Goal: Task Accomplishment & Management: Complete application form

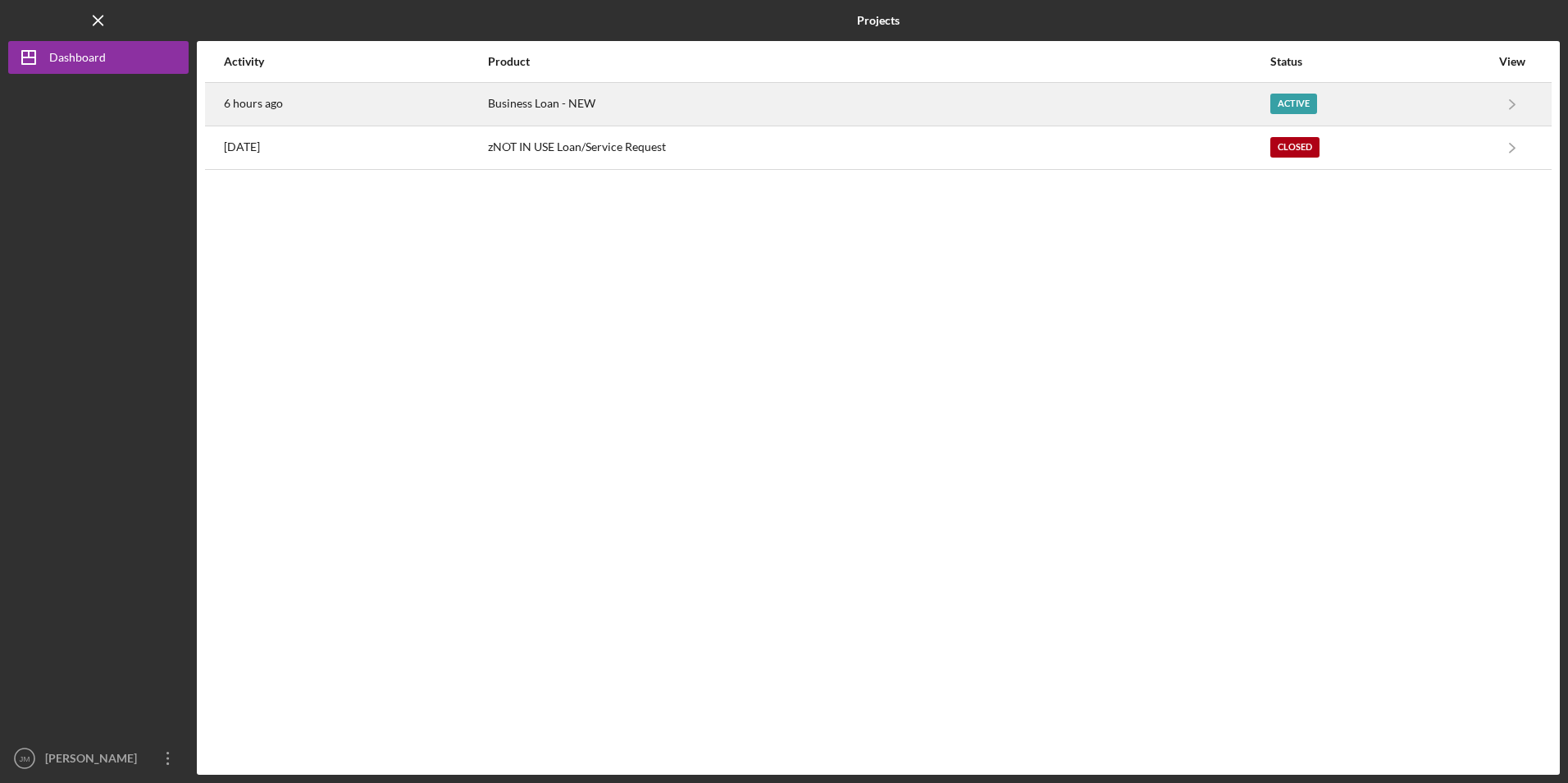
click at [242, 102] on time "6 hours ago" at bounding box center [253, 103] width 59 height 13
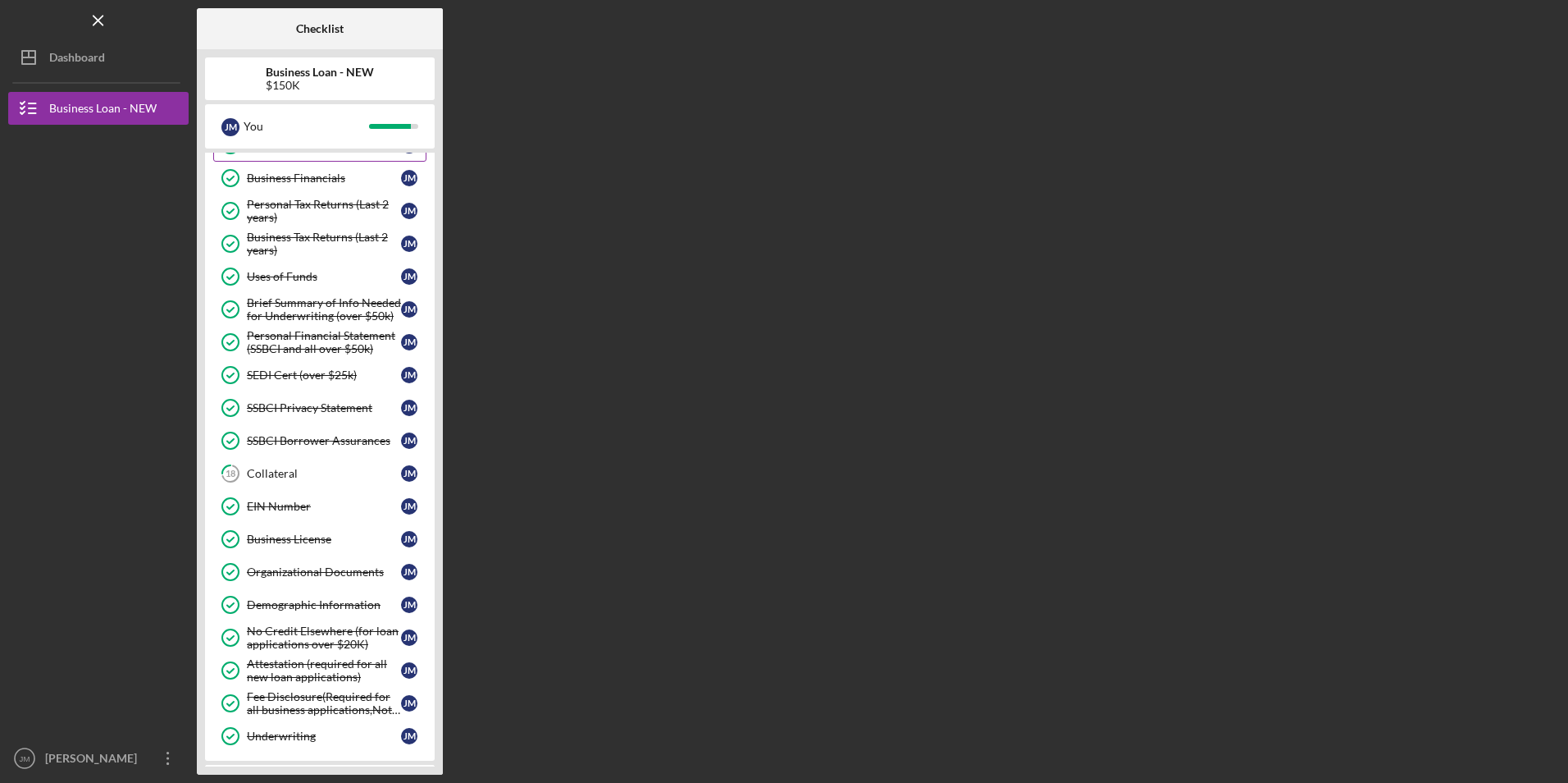
scroll to position [246, 0]
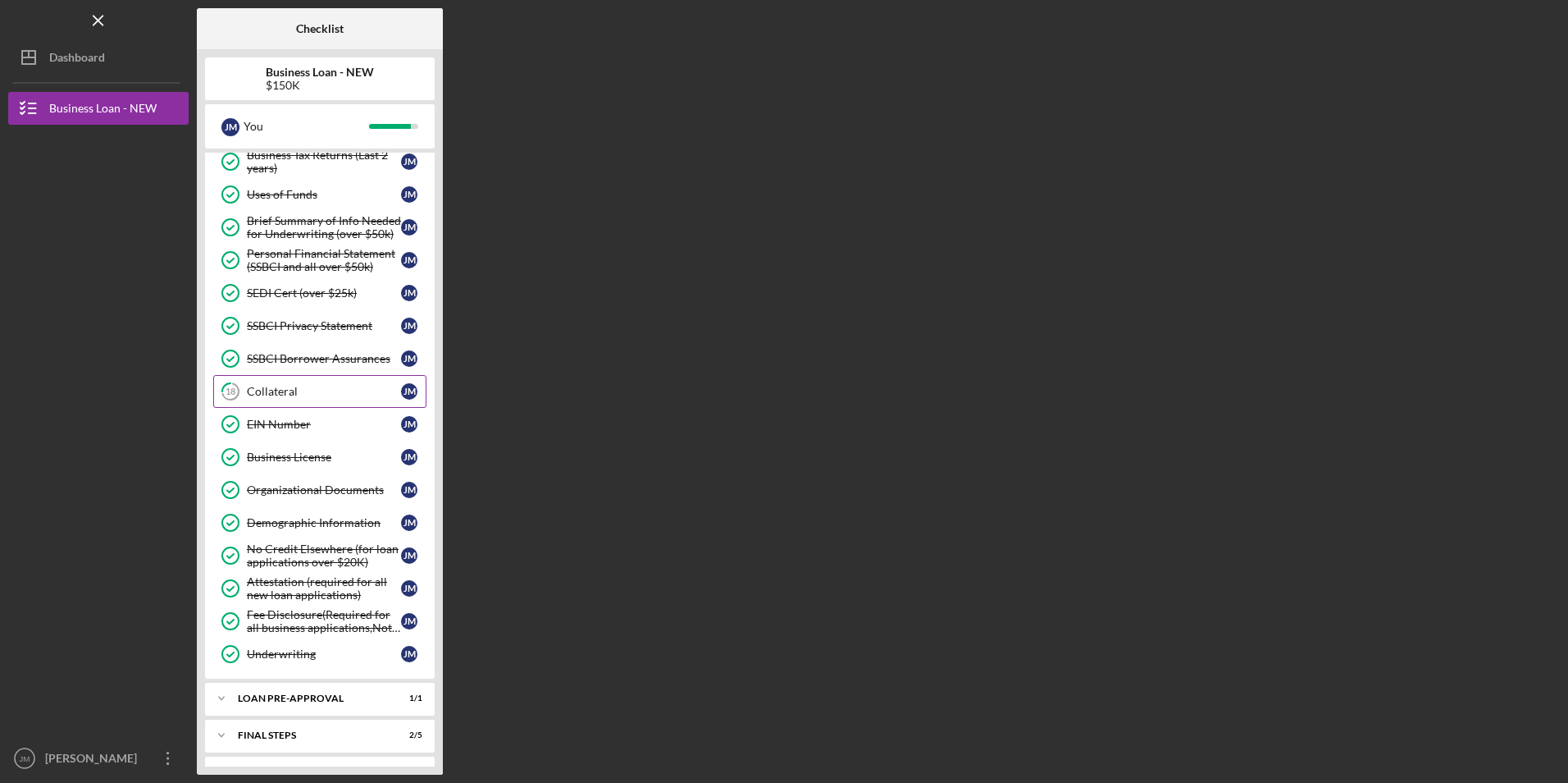
click at [279, 394] on div "Collateral" at bounding box center [324, 391] width 154 height 13
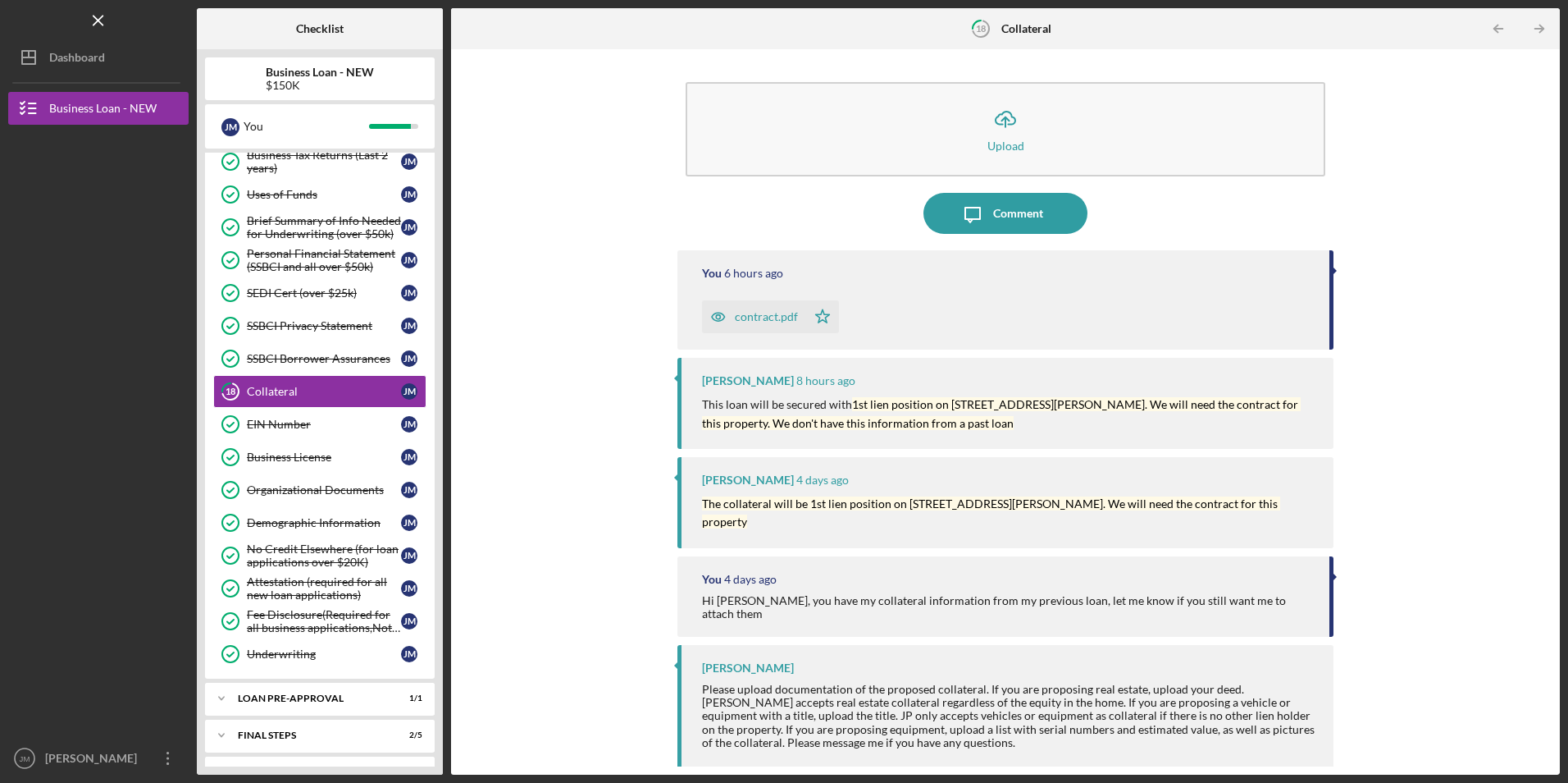
click at [762, 311] on div "contract.pdf" at bounding box center [766, 316] width 63 height 13
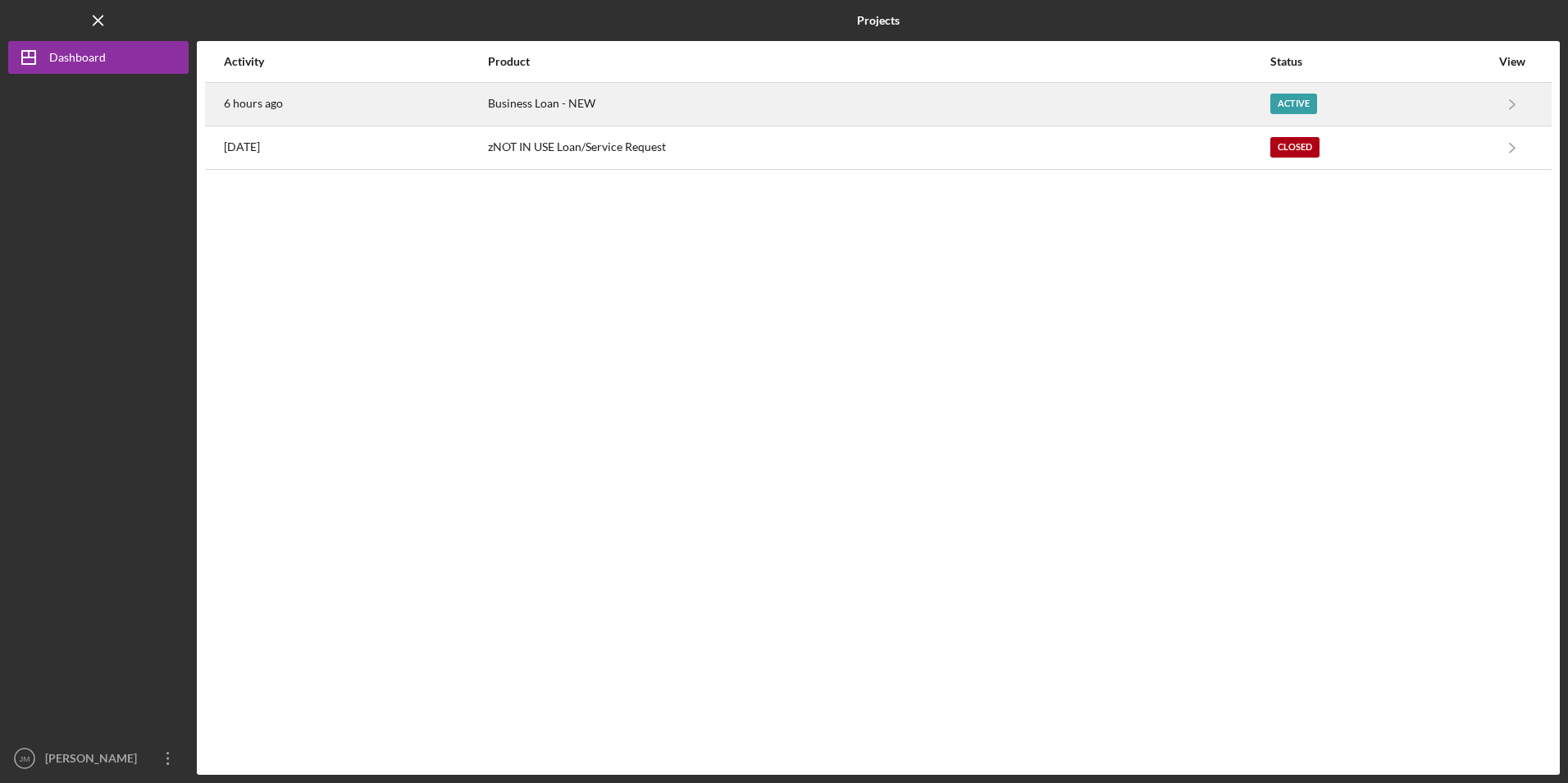
click at [232, 100] on time "6 hours ago" at bounding box center [253, 103] width 59 height 13
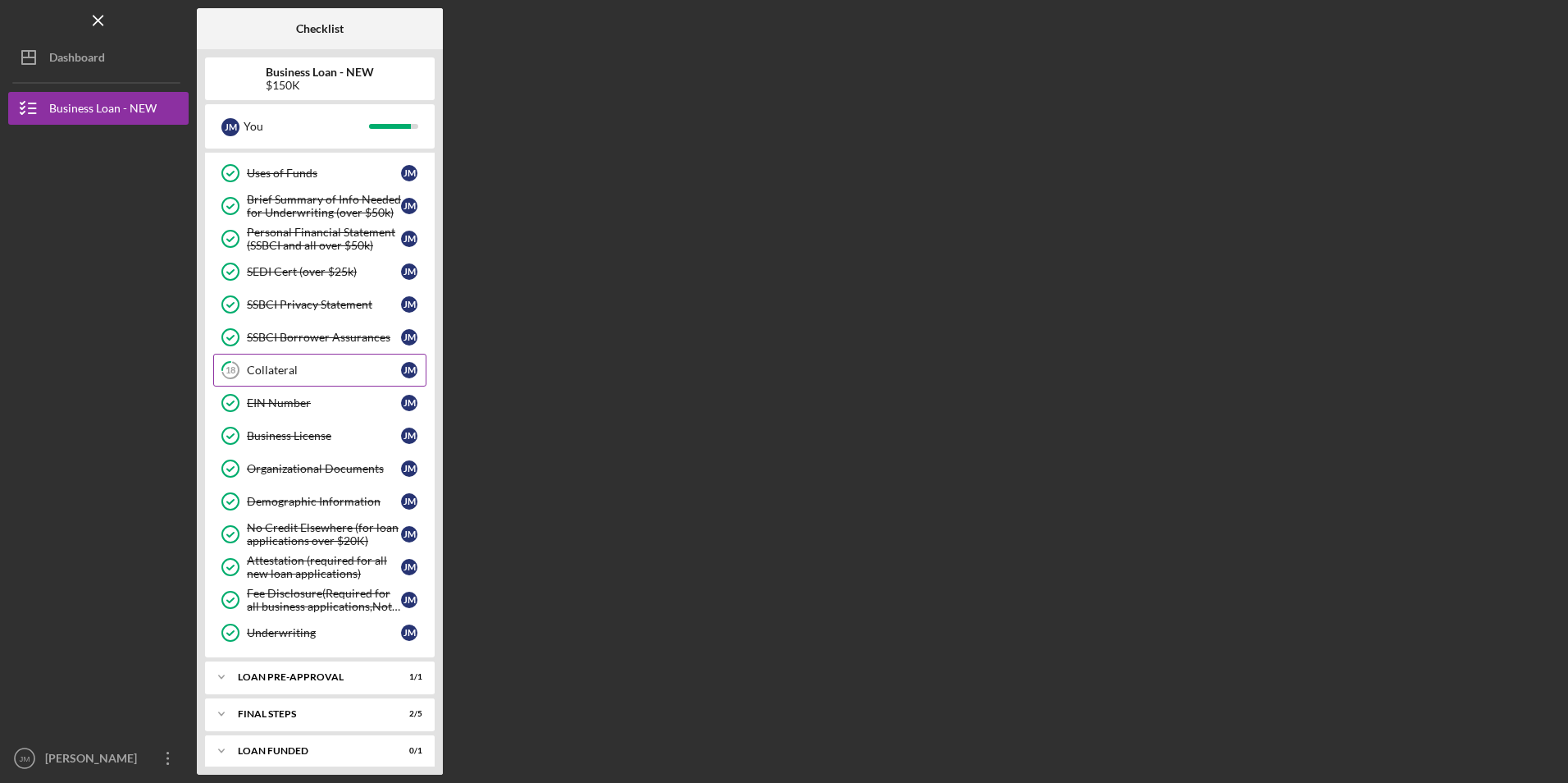
scroll to position [277, 0]
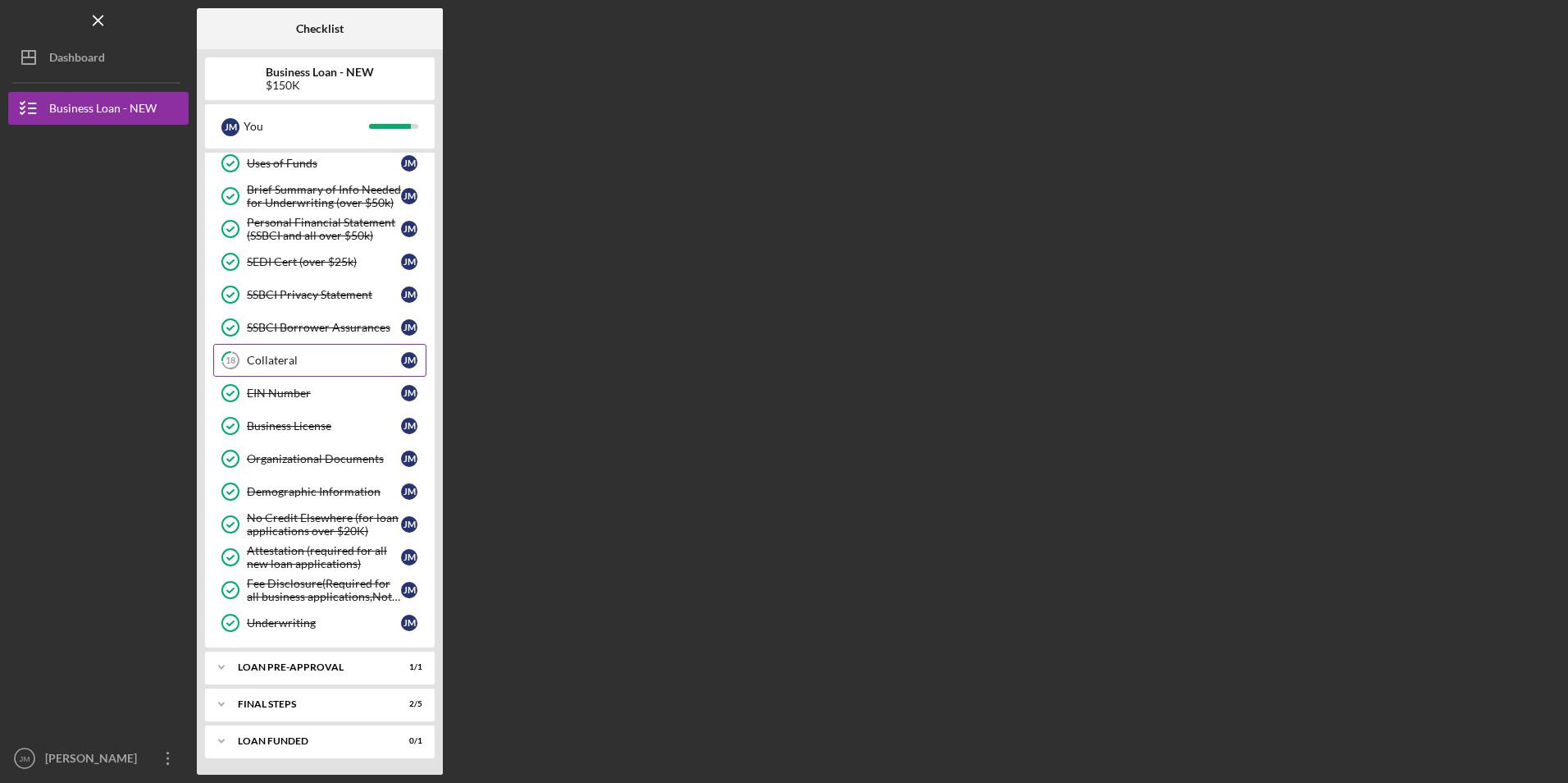
click at [289, 359] on div "Collateral" at bounding box center [324, 360] width 154 height 13
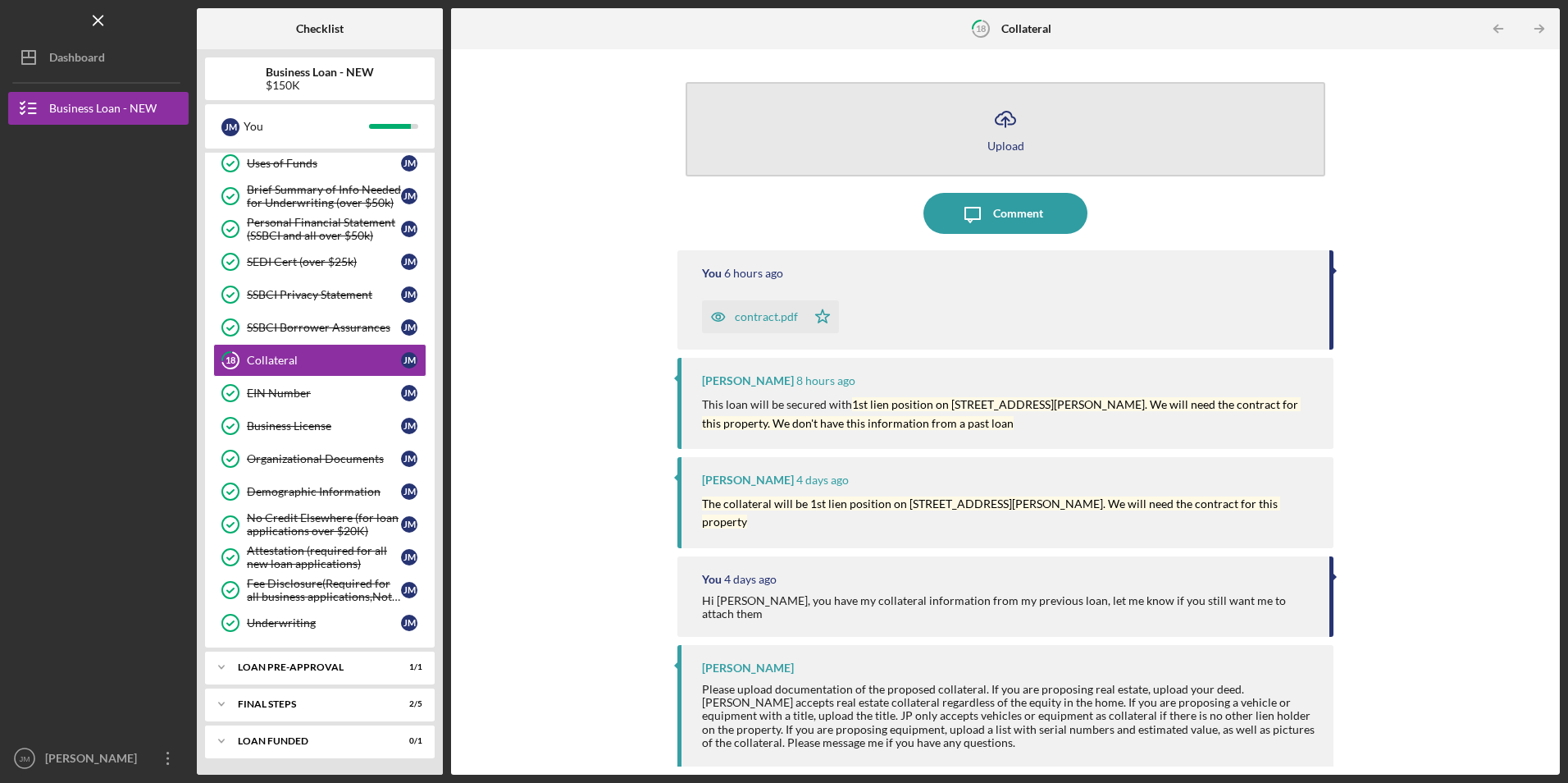
click at [1008, 130] on icon "Icon/Upload" at bounding box center [1005, 118] width 41 height 41
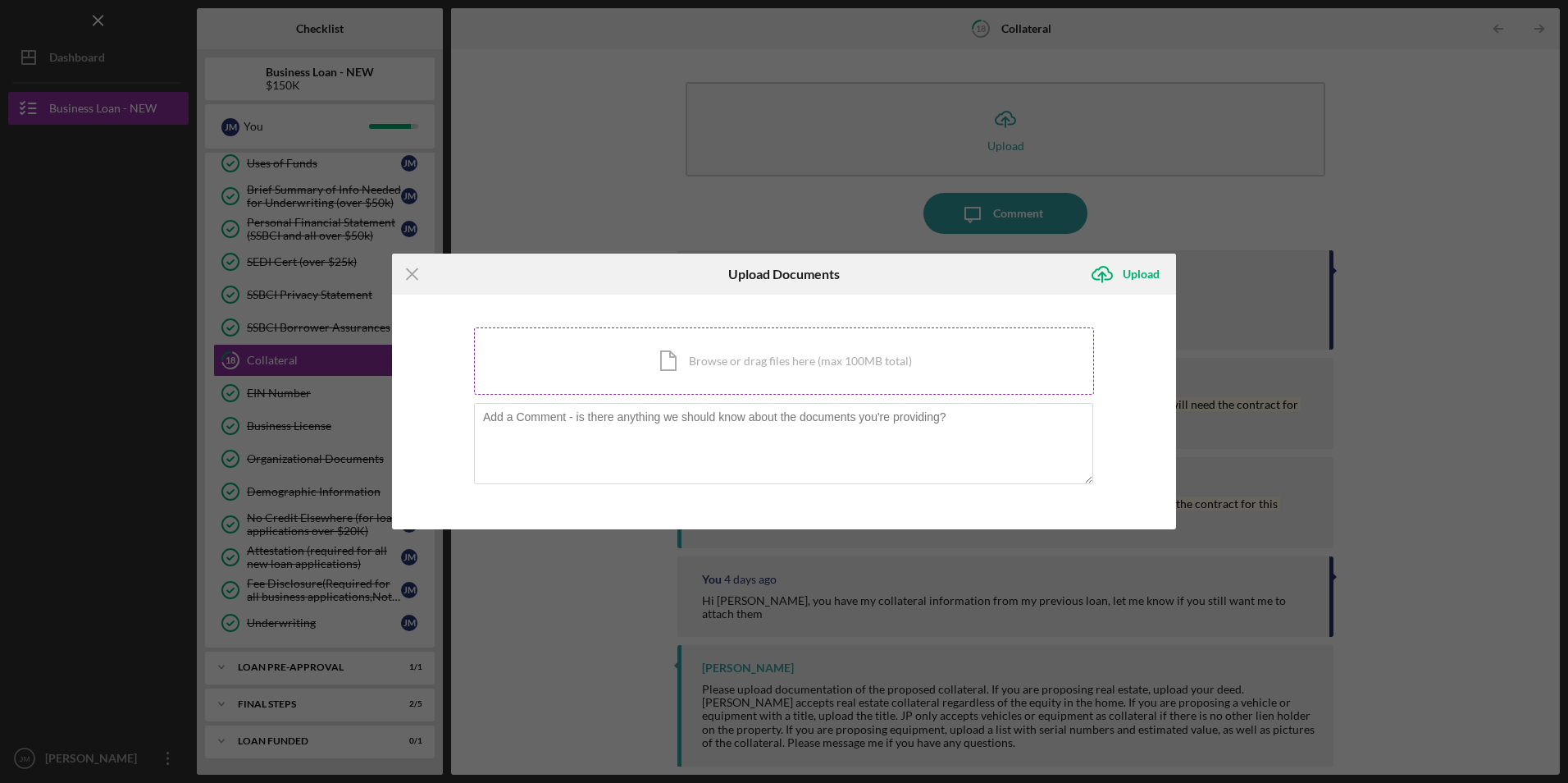
click at [688, 370] on div "Icon/Document Browse or drag files here (max 100MB total) Tap to choose files o…" at bounding box center [784, 361] width 620 height 67
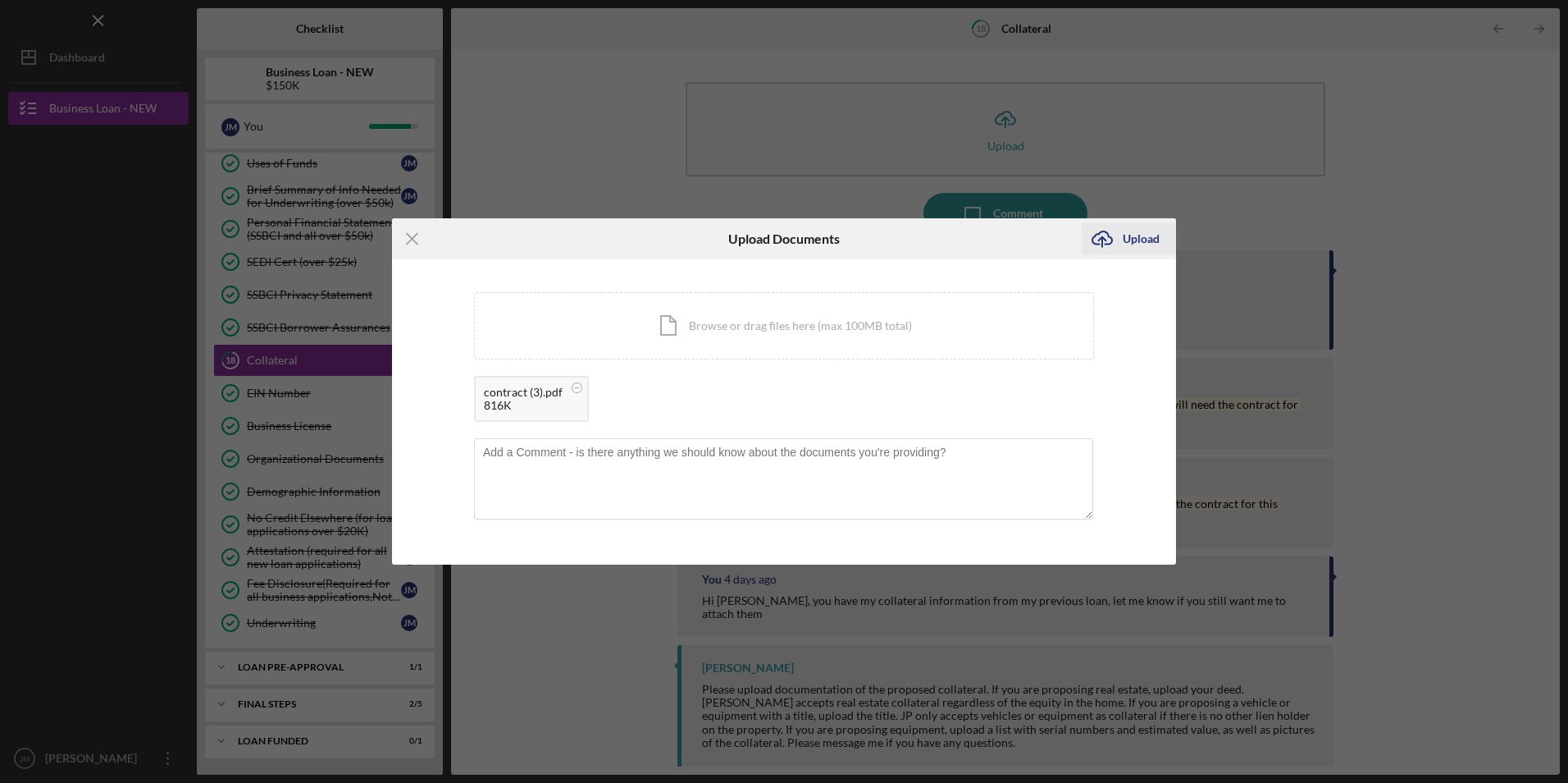
click at [1144, 238] on div "Upload" at bounding box center [1141, 238] width 37 height 33
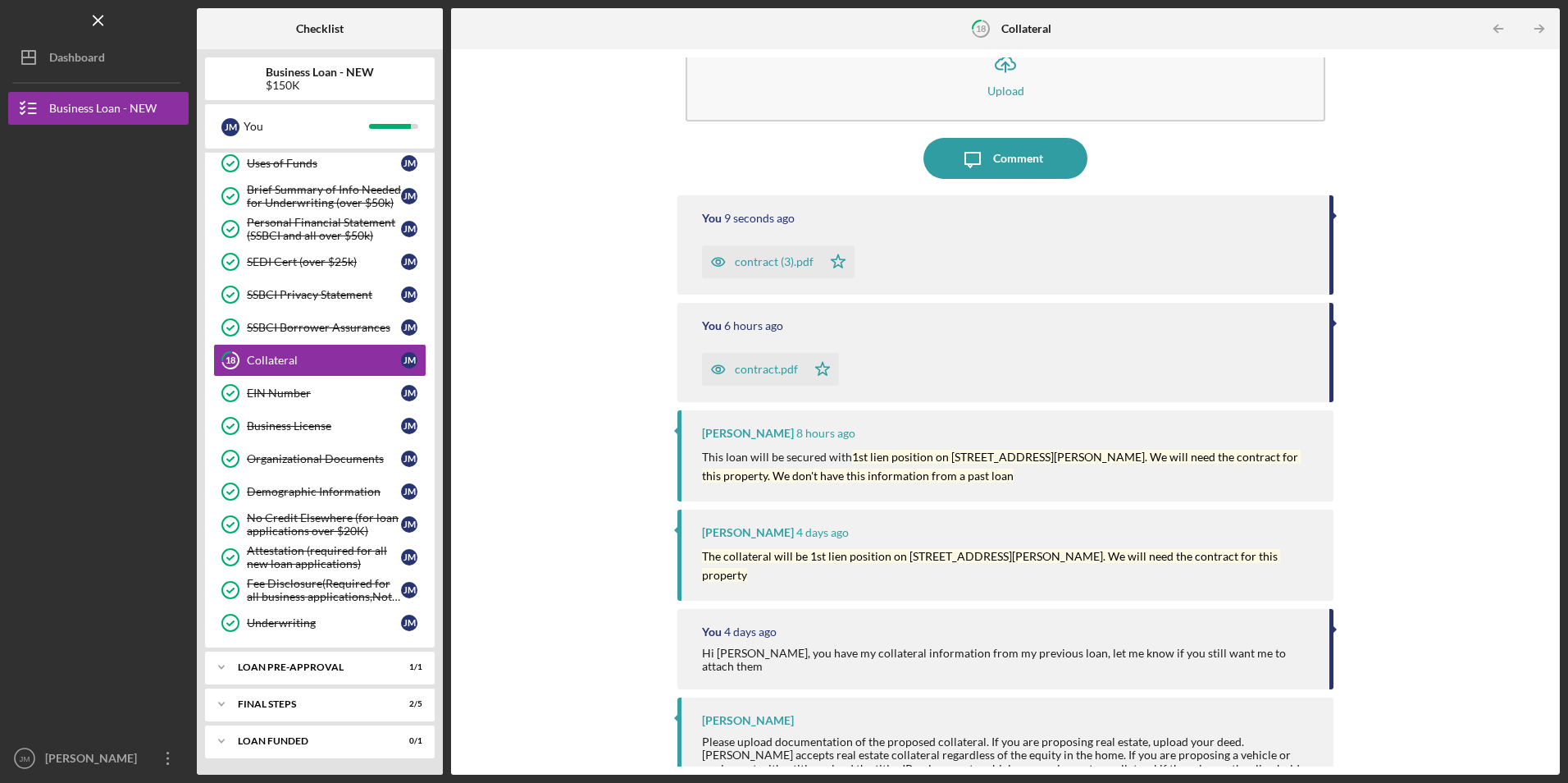
scroll to position [79, 0]
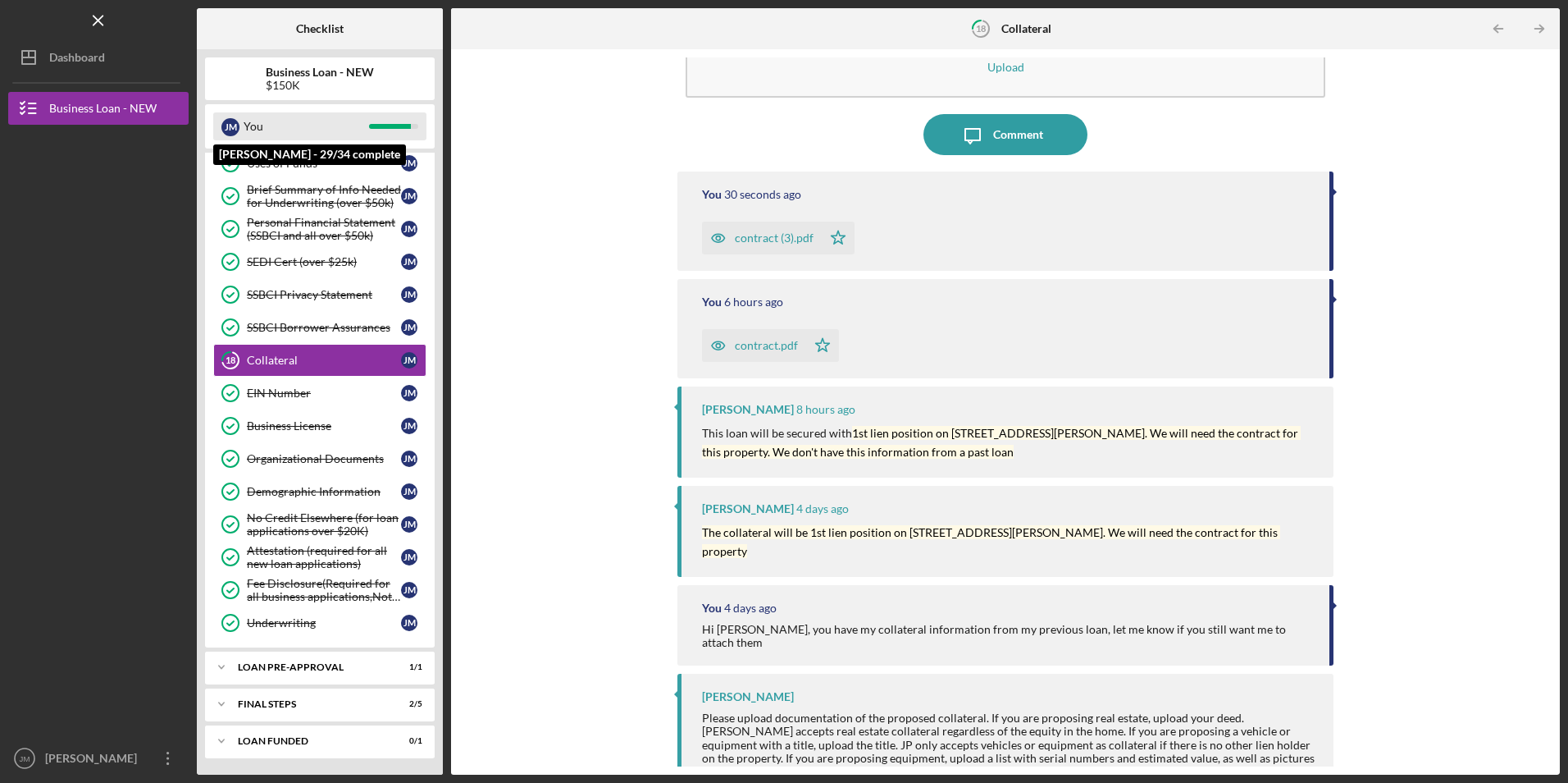
click at [327, 124] on div "You" at bounding box center [306, 126] width 126 height 28
click at [340, 128] on div "You" at bounding box center [306, 126] width 126 height 28
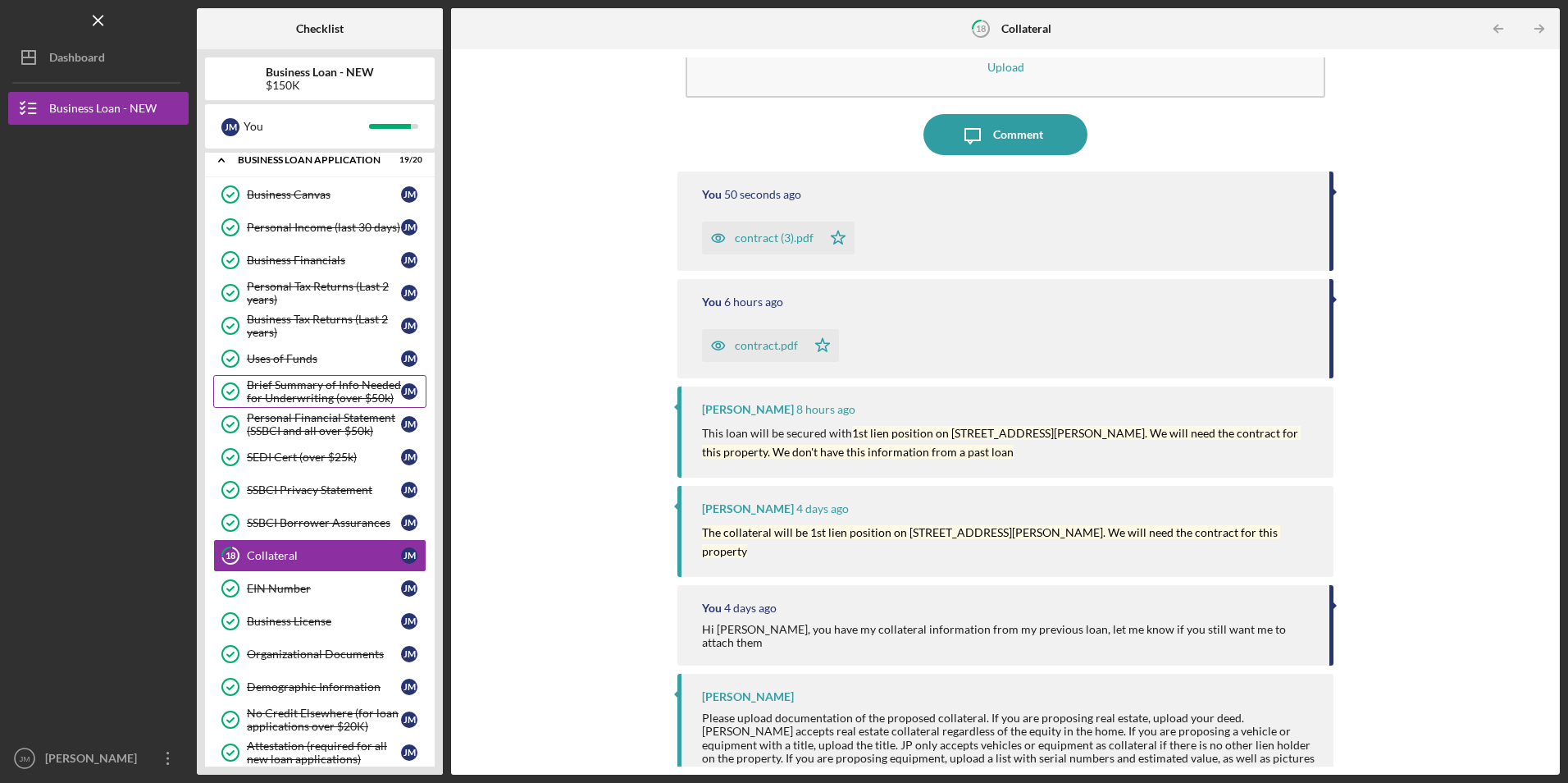
scroll to position [0, 0]
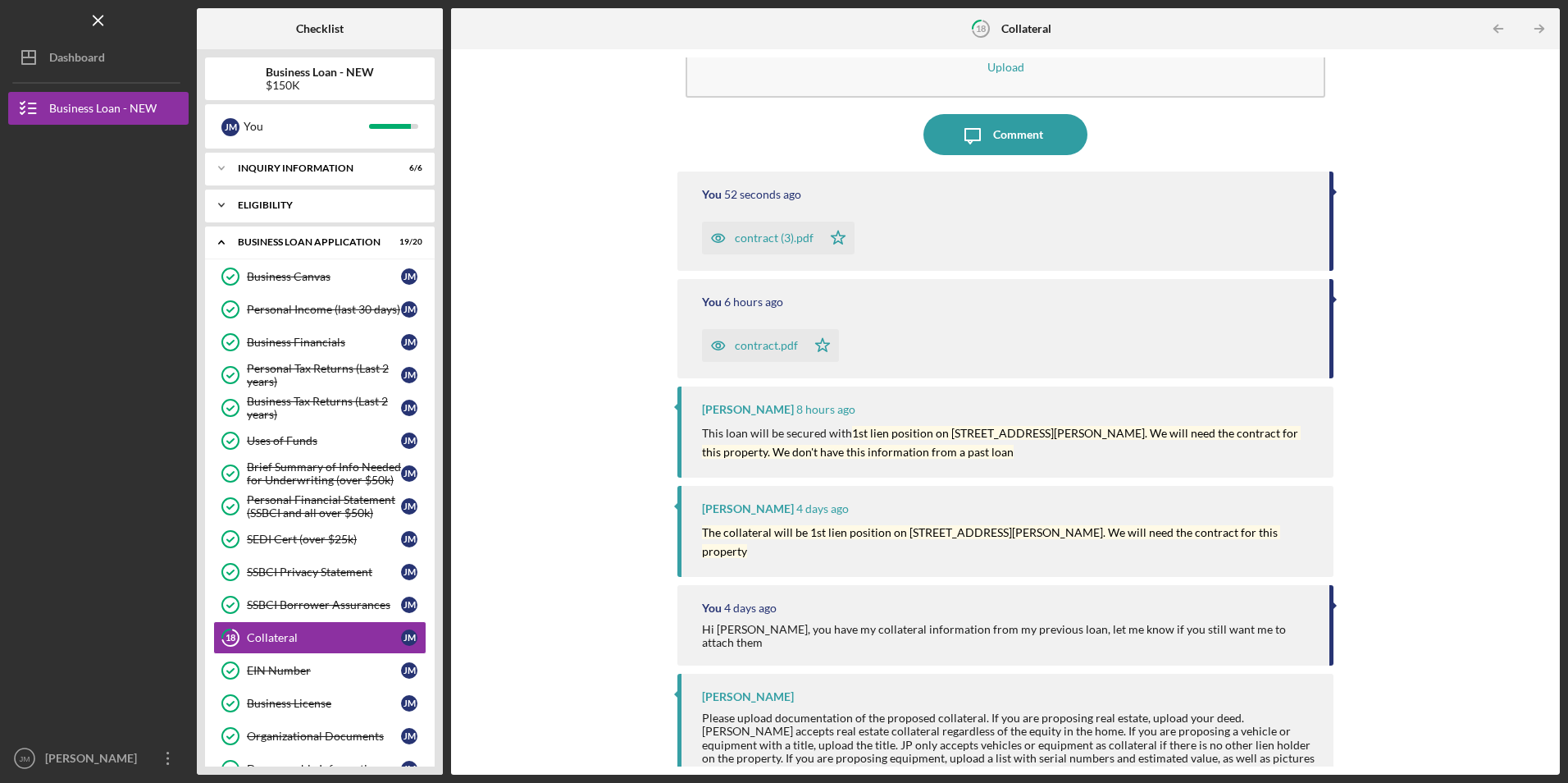
click at [285, 206] on div "ELIGIBILITY" at bounding box center [326, 206] width 176 height 10
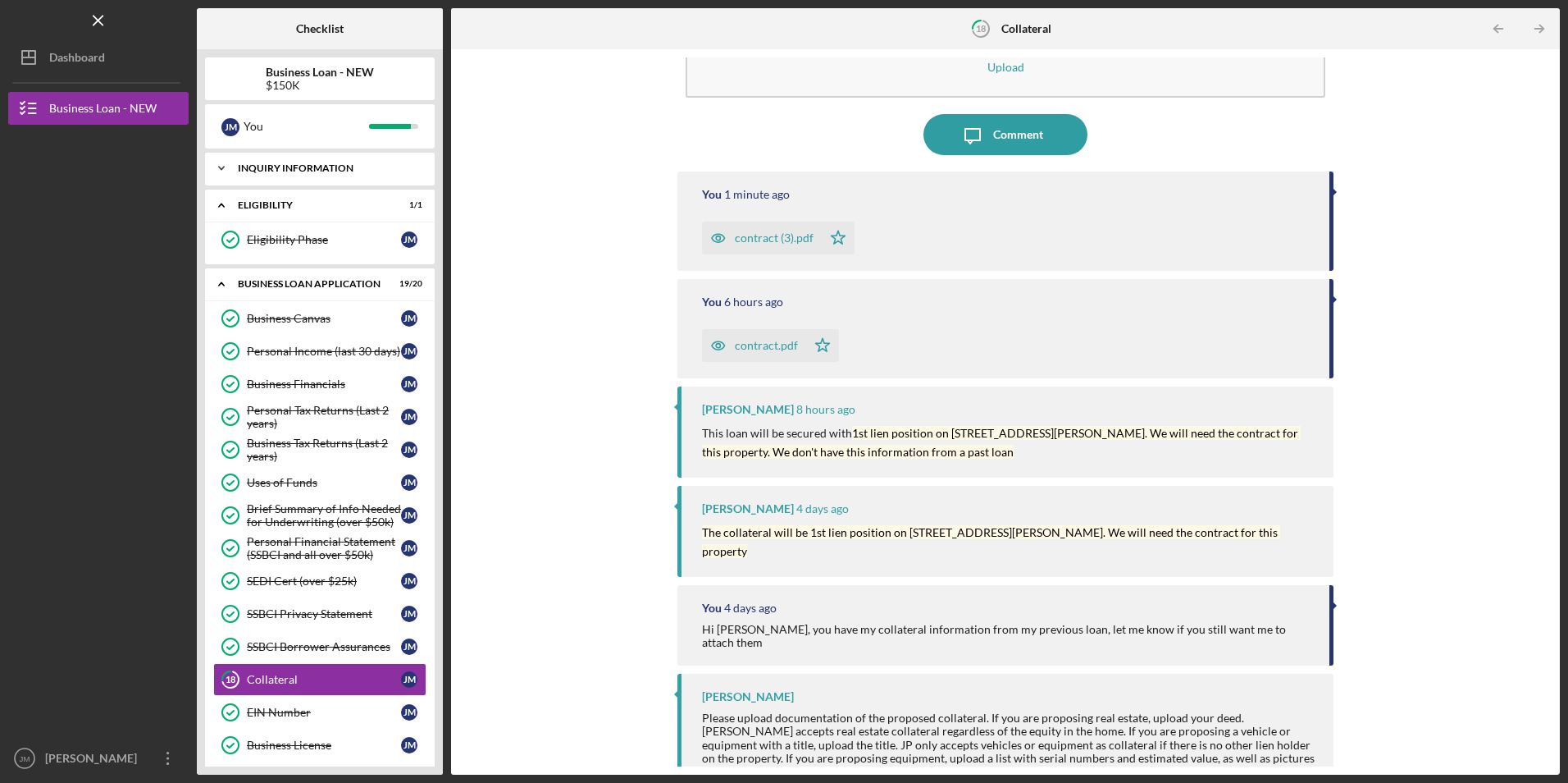
click at [346, 164] on div "INQUIRY INFORMATION" at bounding box center [326, 169] width 176 height 10
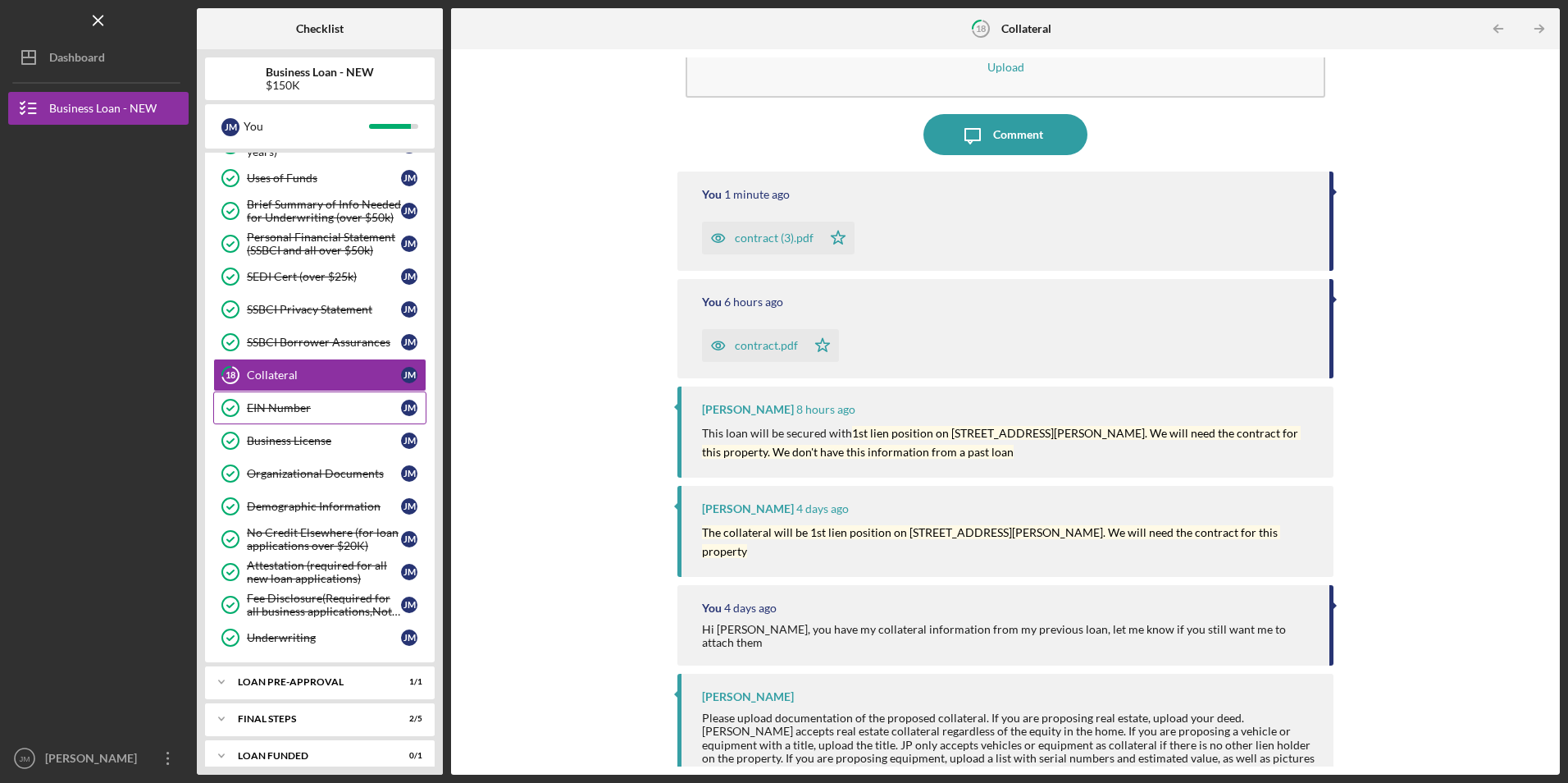
scroll to position [525, 0]
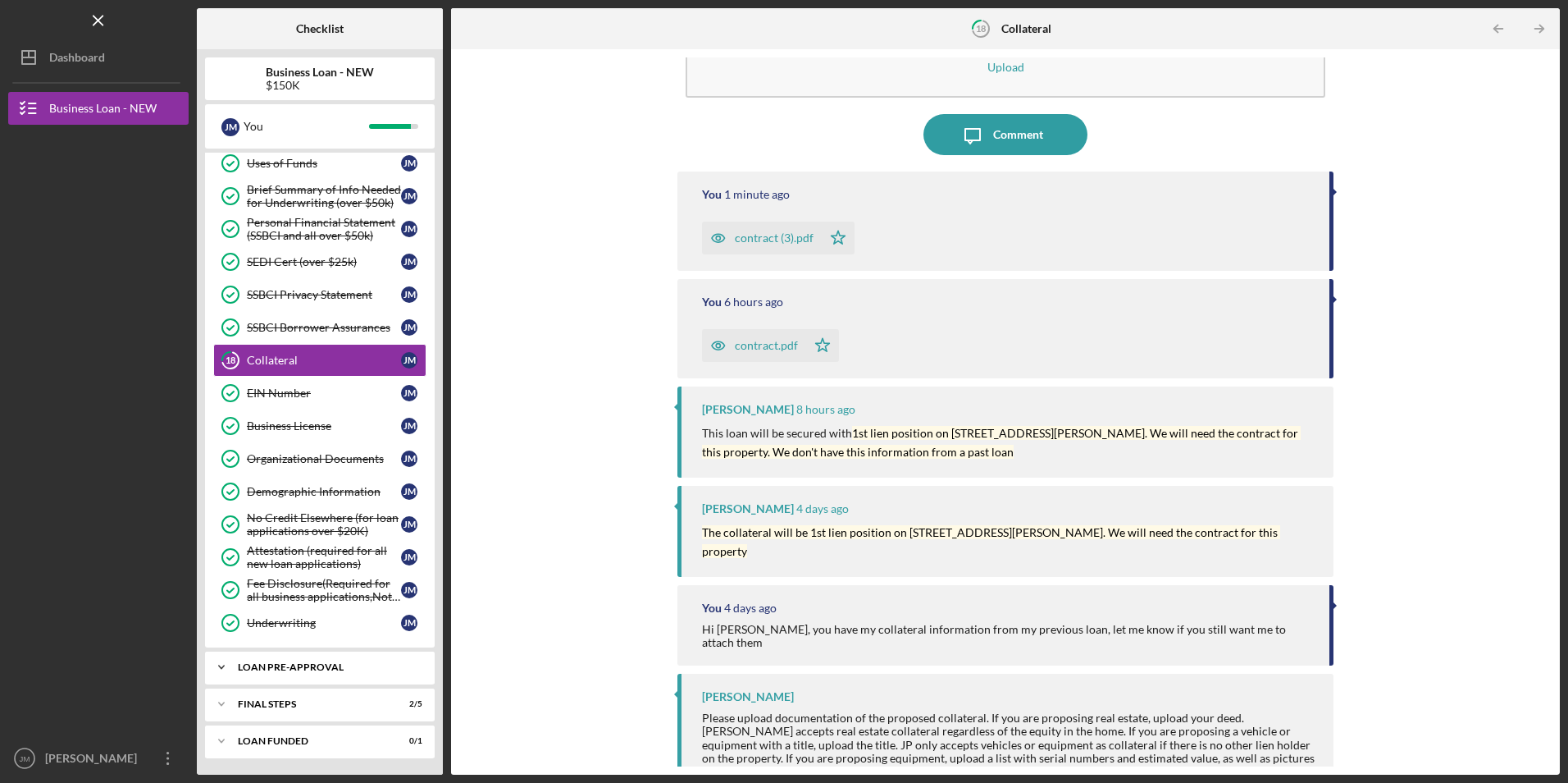
click at [310, 666] on div "LOAN PRE-APPROVAL" at bounding box center [326, 667] width 176 height 10
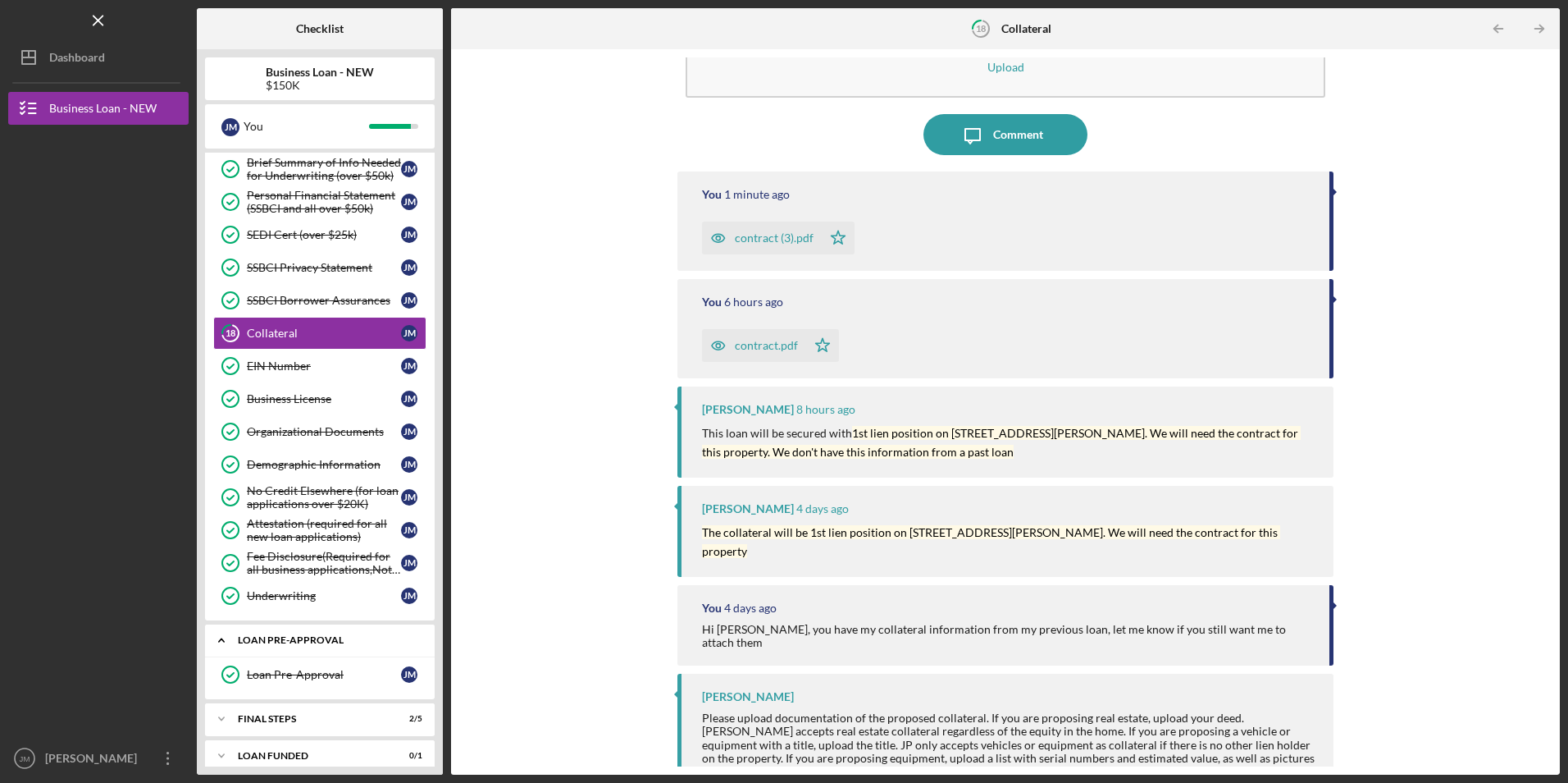
scroll to position [566, 0]
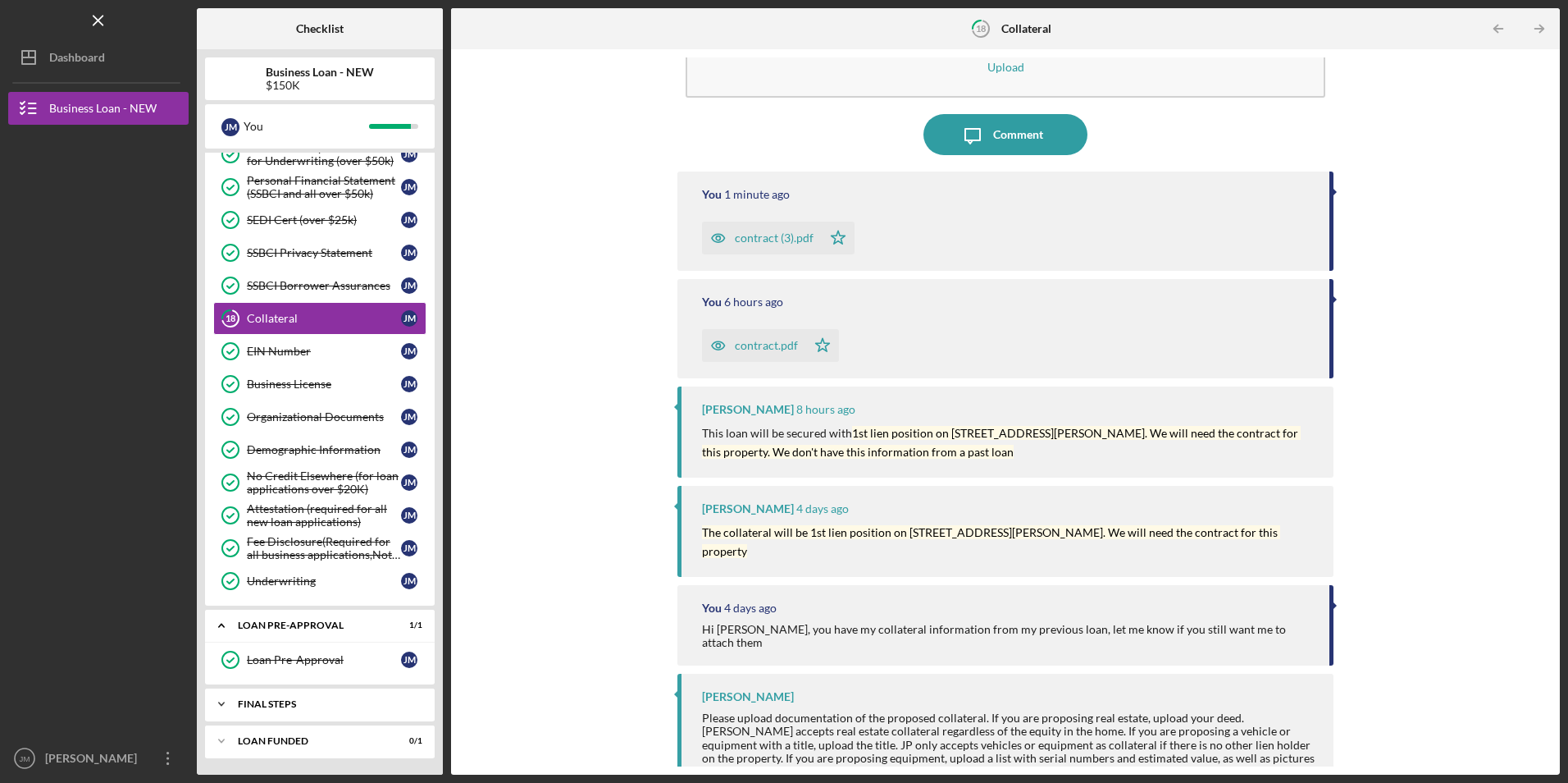
click at [296, 705] on div "FINAL STEPS" at bounding box center [326, 704] width 176 height 10
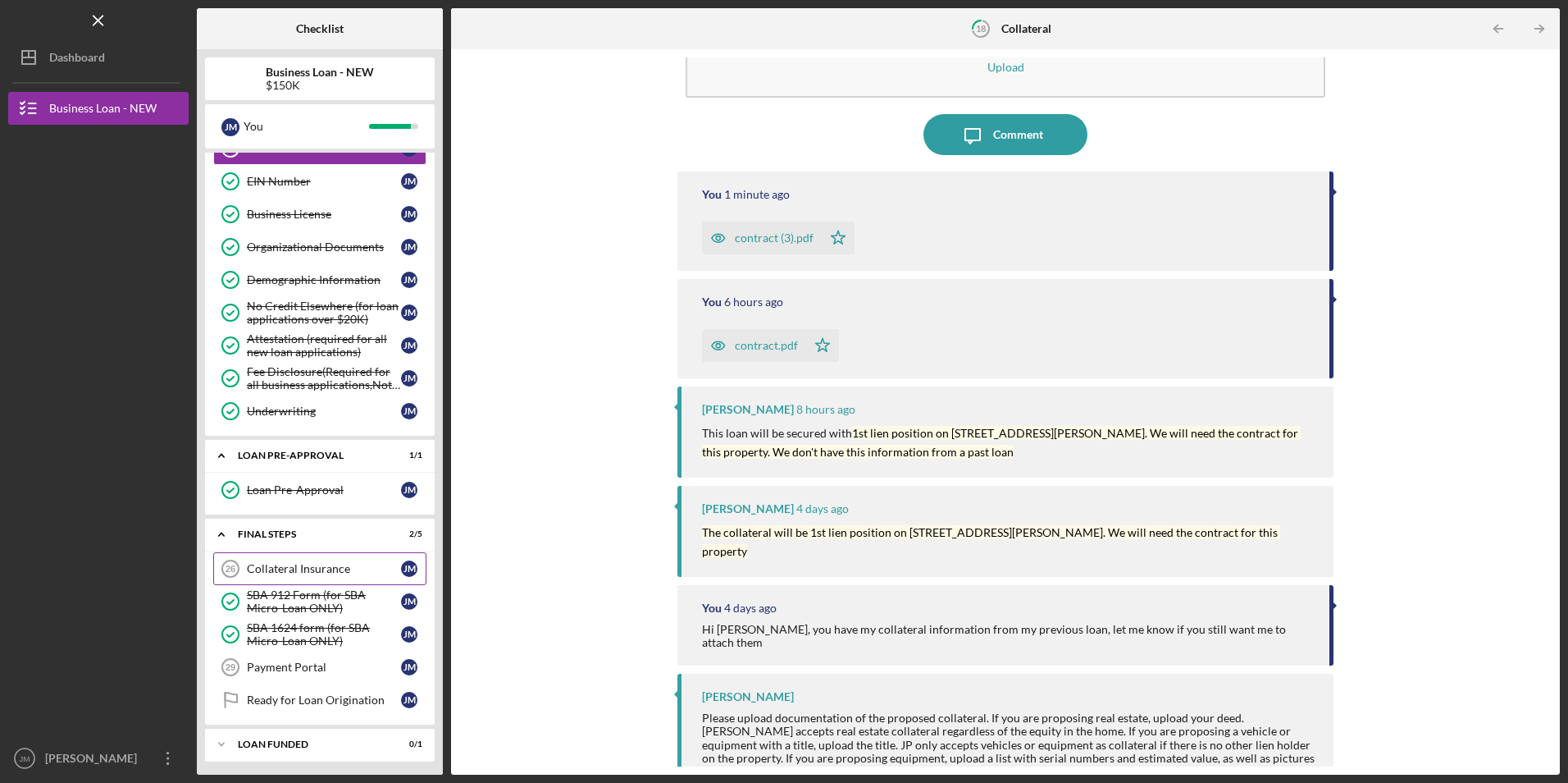
scroll to position [740, 0]
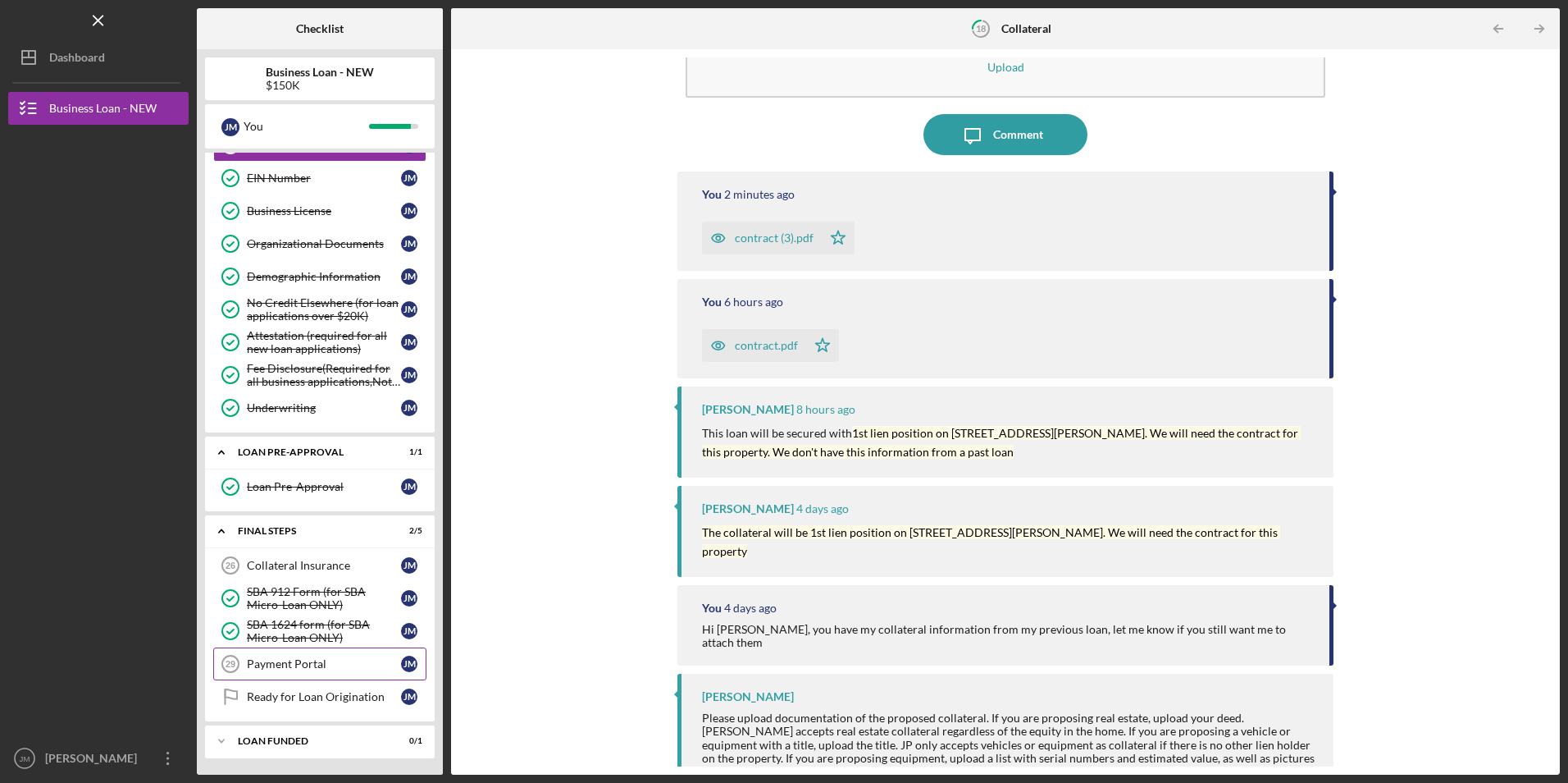
click at [300, 662] on div "Payment Portal" at bounding box center [324, 664] width 154 height 13
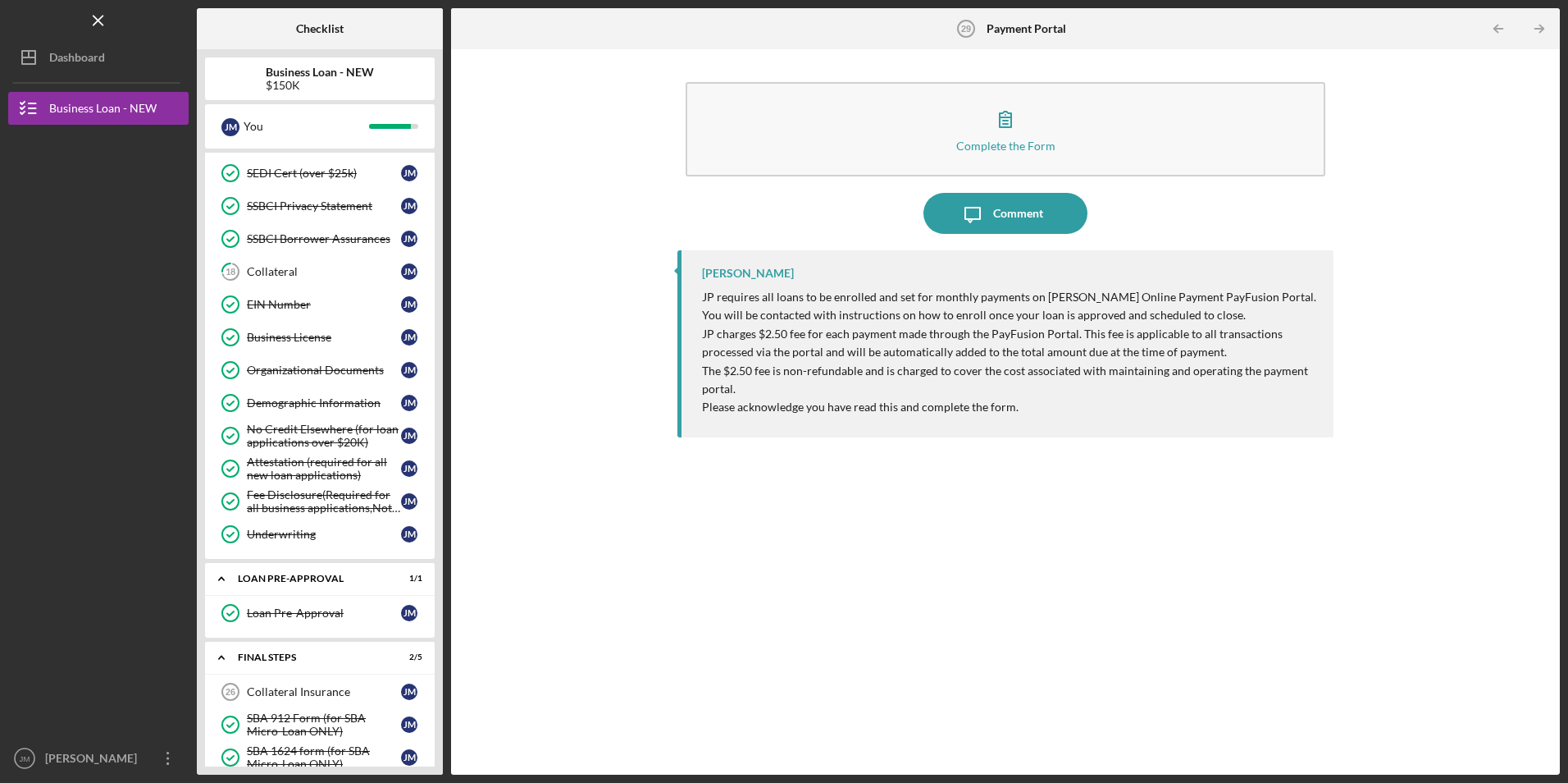
scroll to position [493, 0]
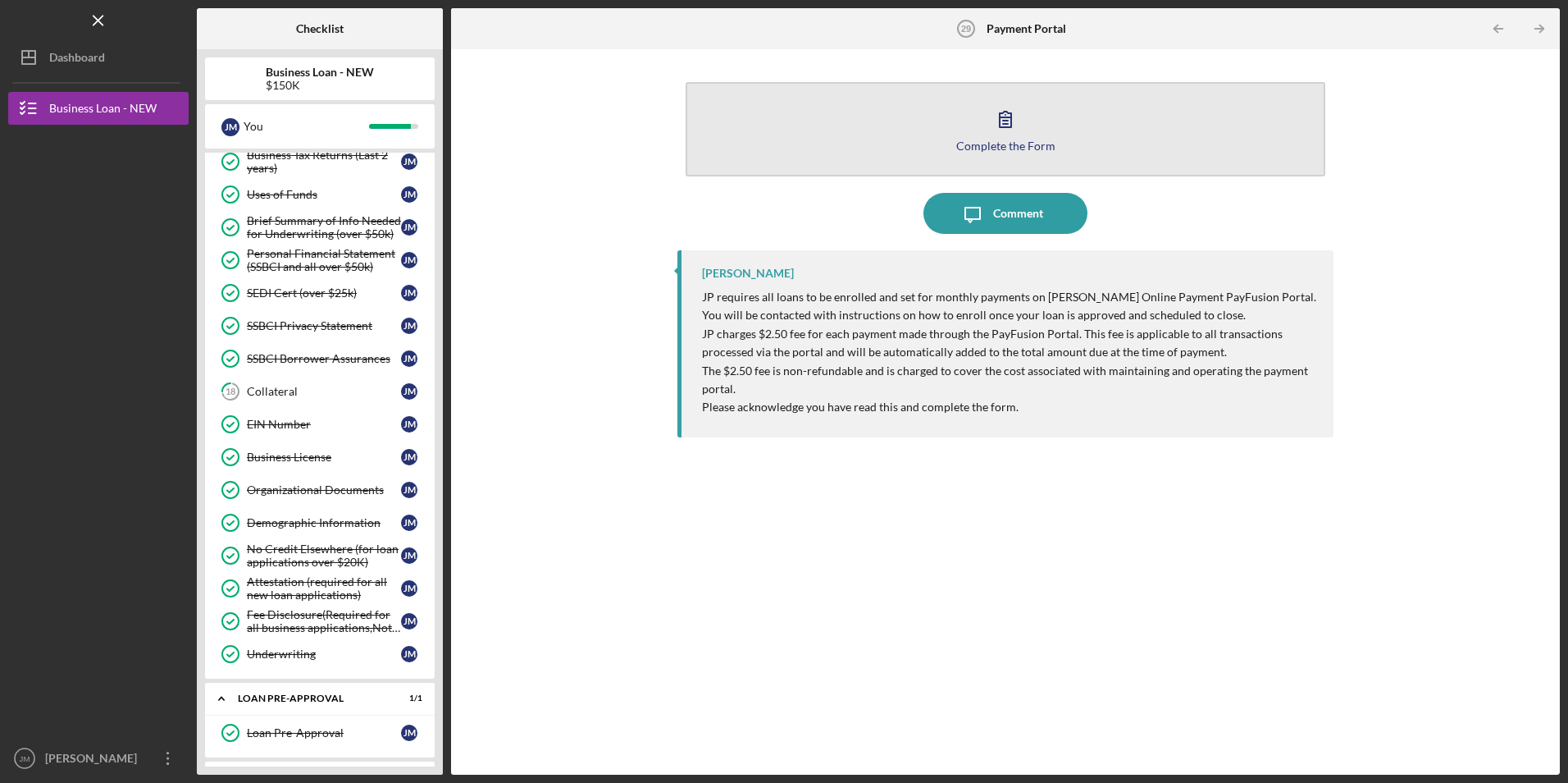
click at [1013, 119] on icon "button" at bounding box center [1005, 118] width 41 height 41
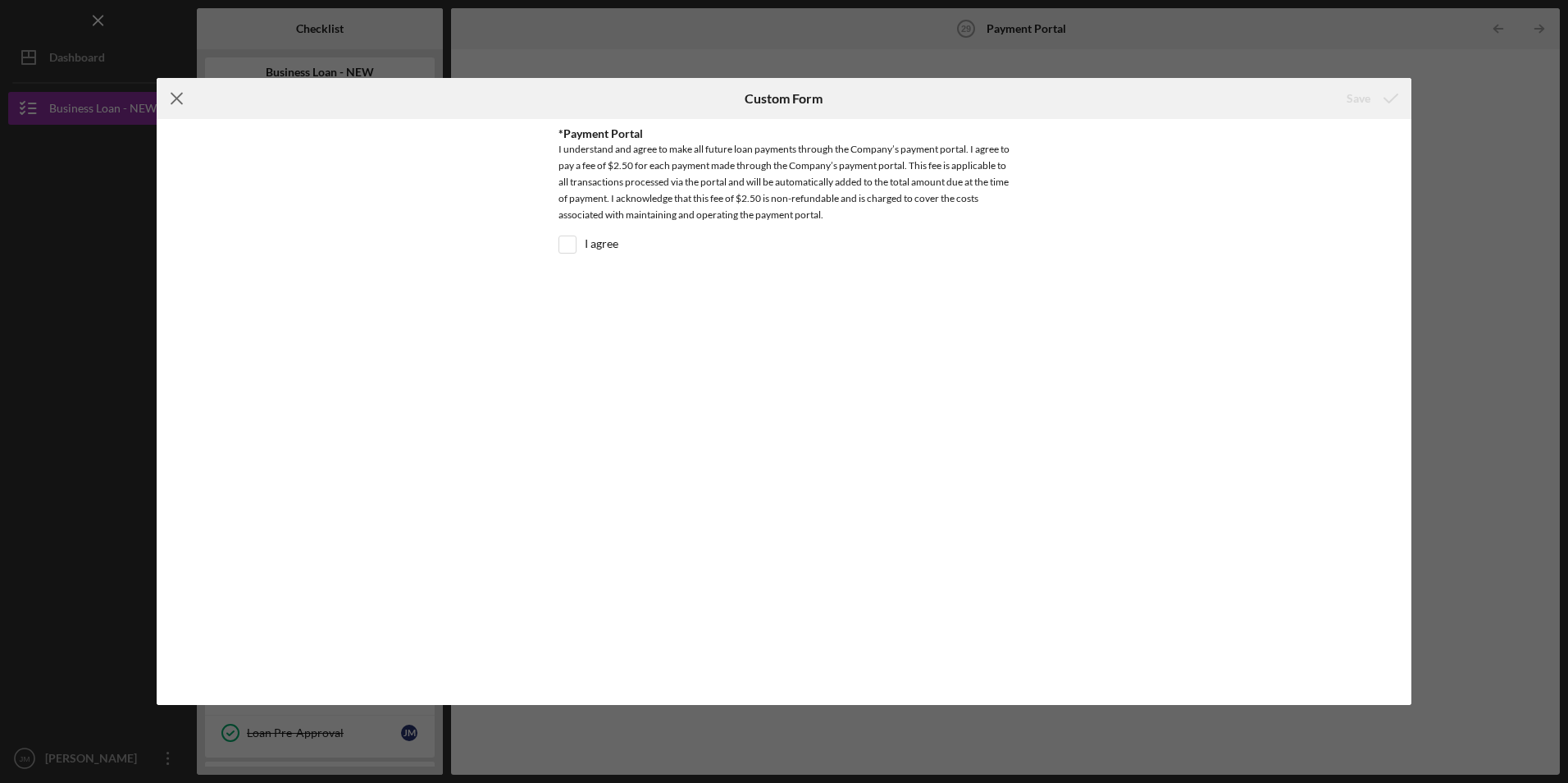
click at [179, 97] on line at bounding box center [176, 98] width 11 height 11
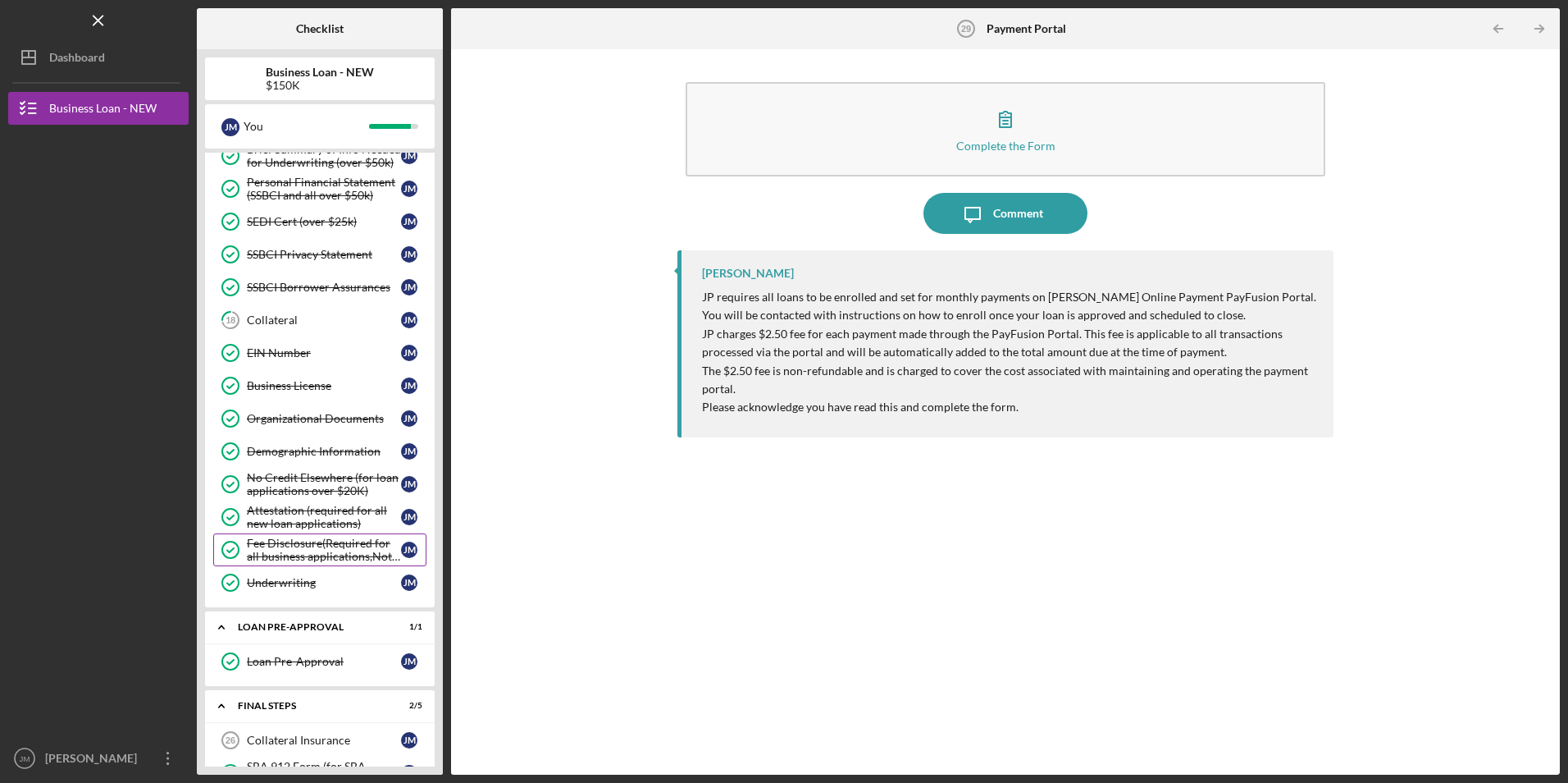
scroll to position [740, 0]
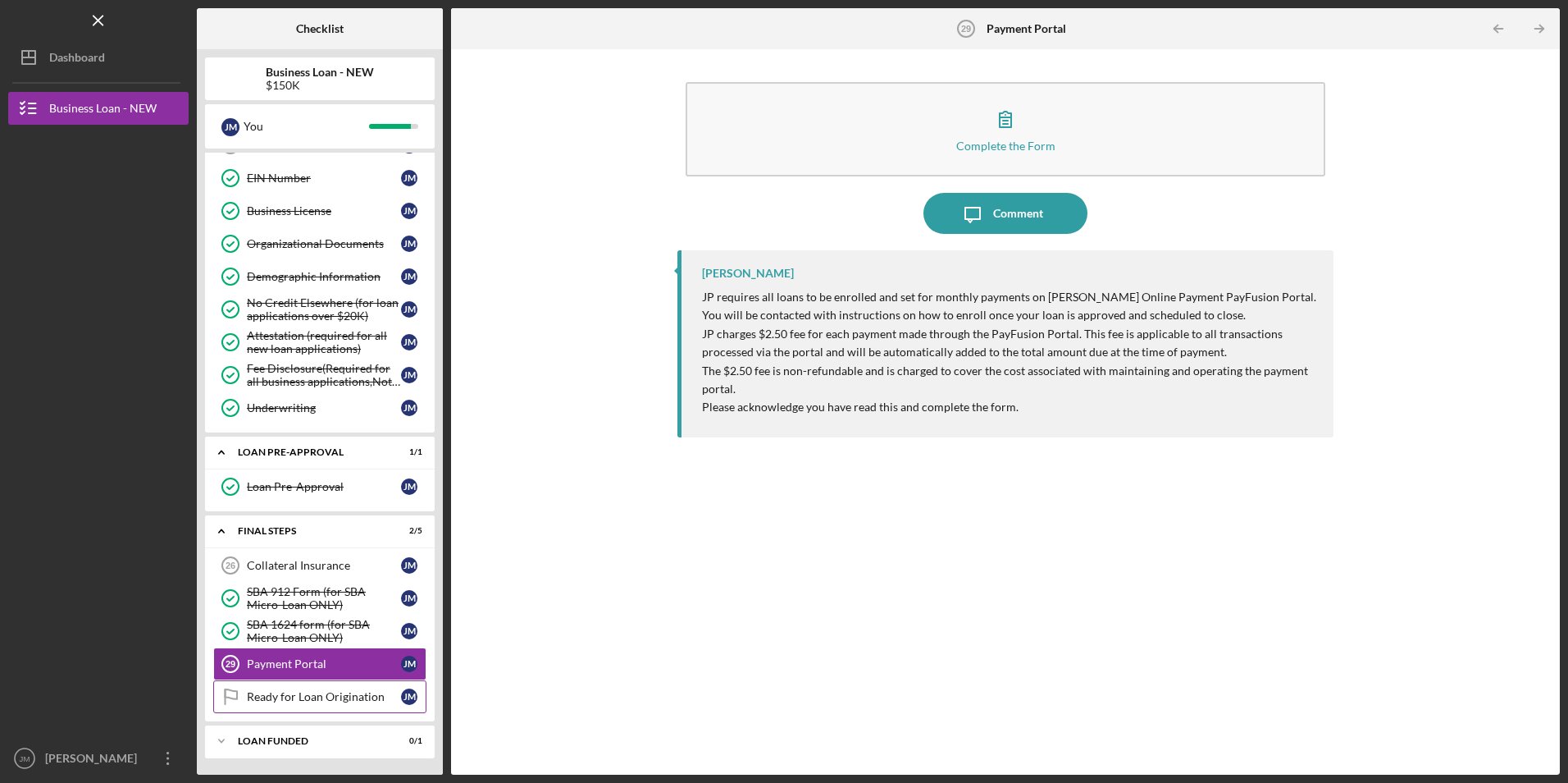
click at [358, 692] on div "Ready for Loan Origination" at bounding box center [324, 697] width 154 height 13
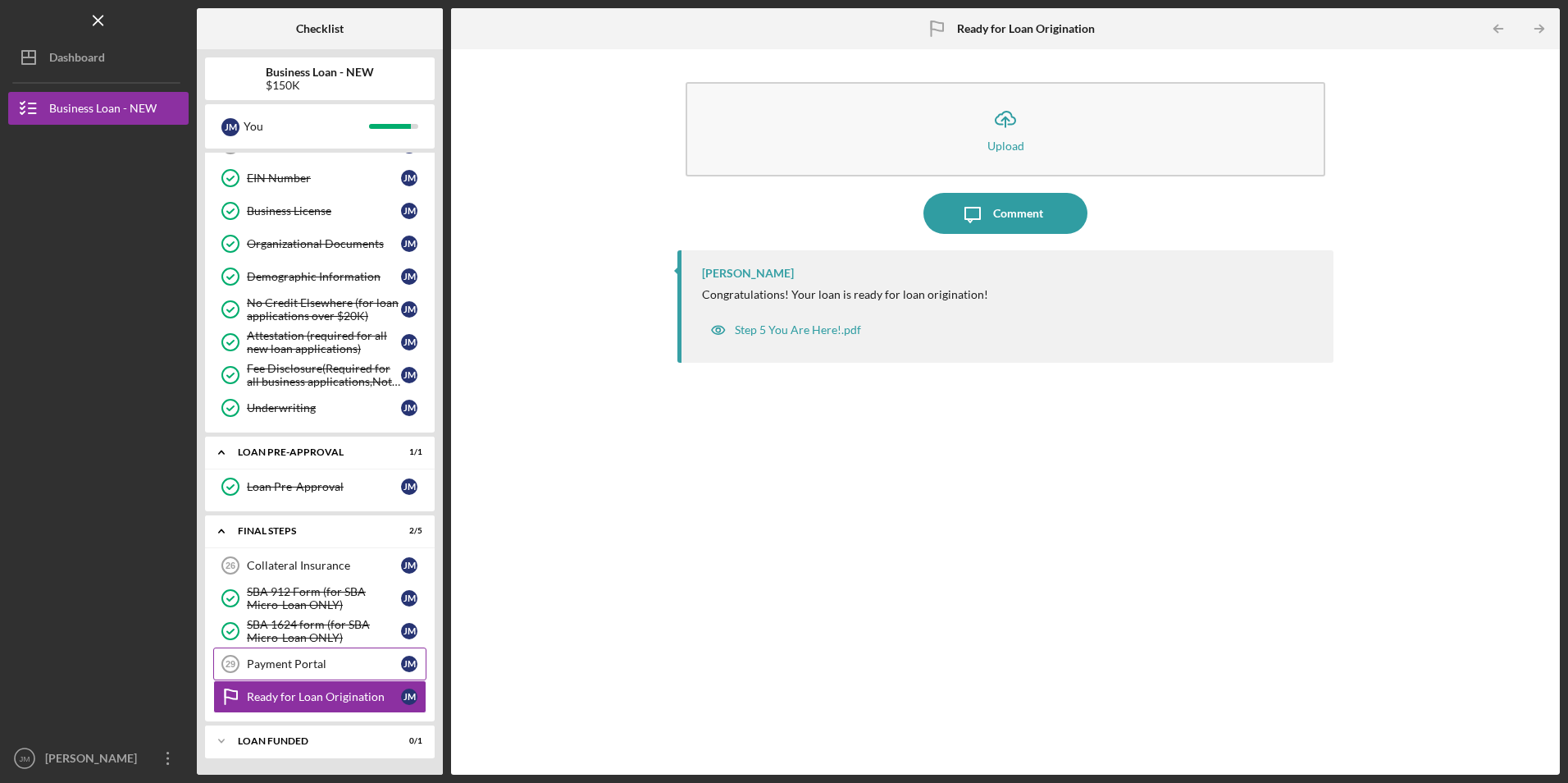
click at [331, 667] on div "Payment Portal" at bounding box center [324, 664] width 154 height 13
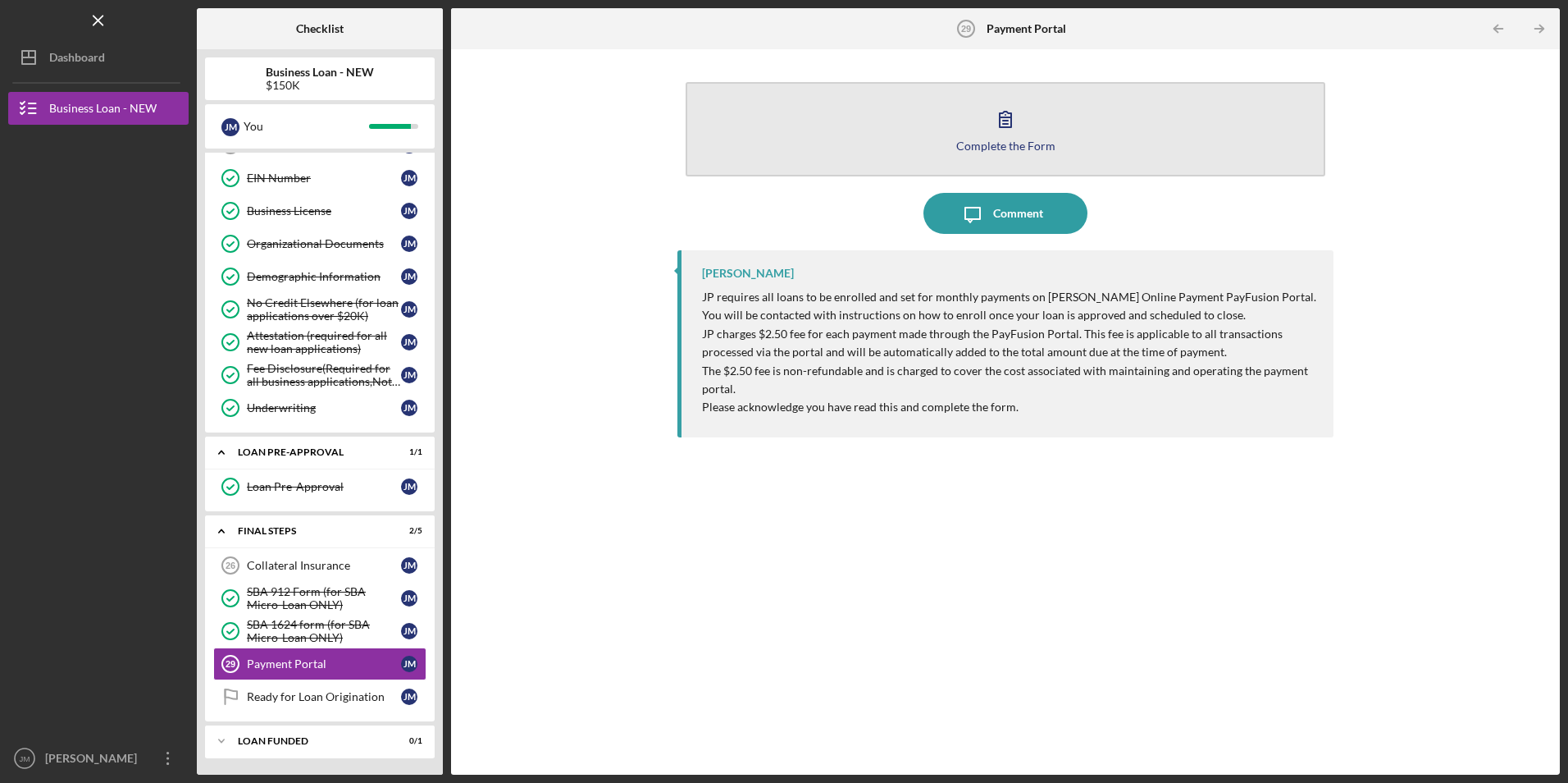
click at [1000, 130] on icon "button" at bounding box center [1005, 118] width 41 height 41
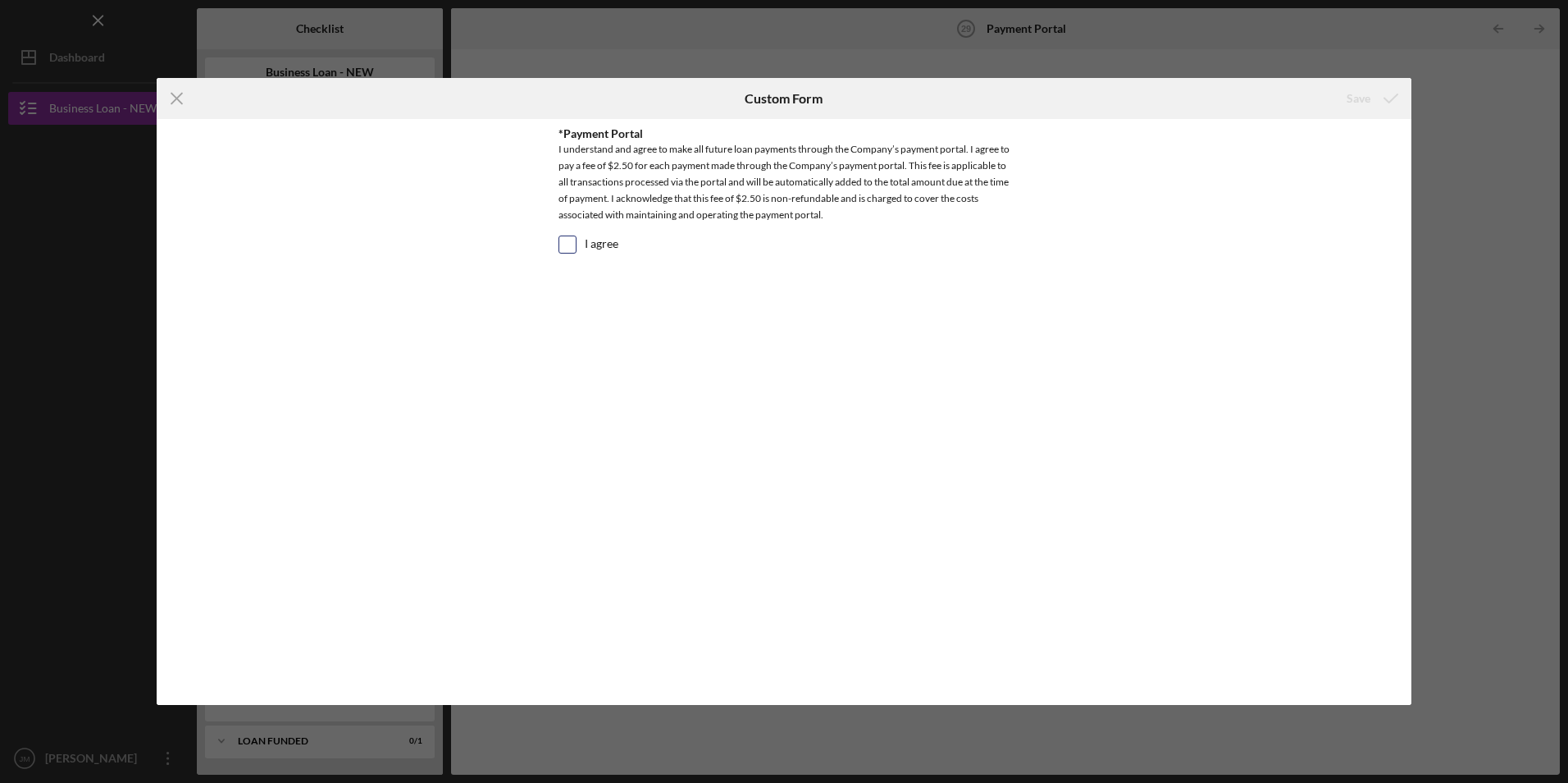
click at [567, 243] on input "I agree" at bounding box center [568, 245] width 17 height 17
checkbox input "true"
click at [1364, 94] on div "Save" at bounding box center [1358, 98] width 23 height 33
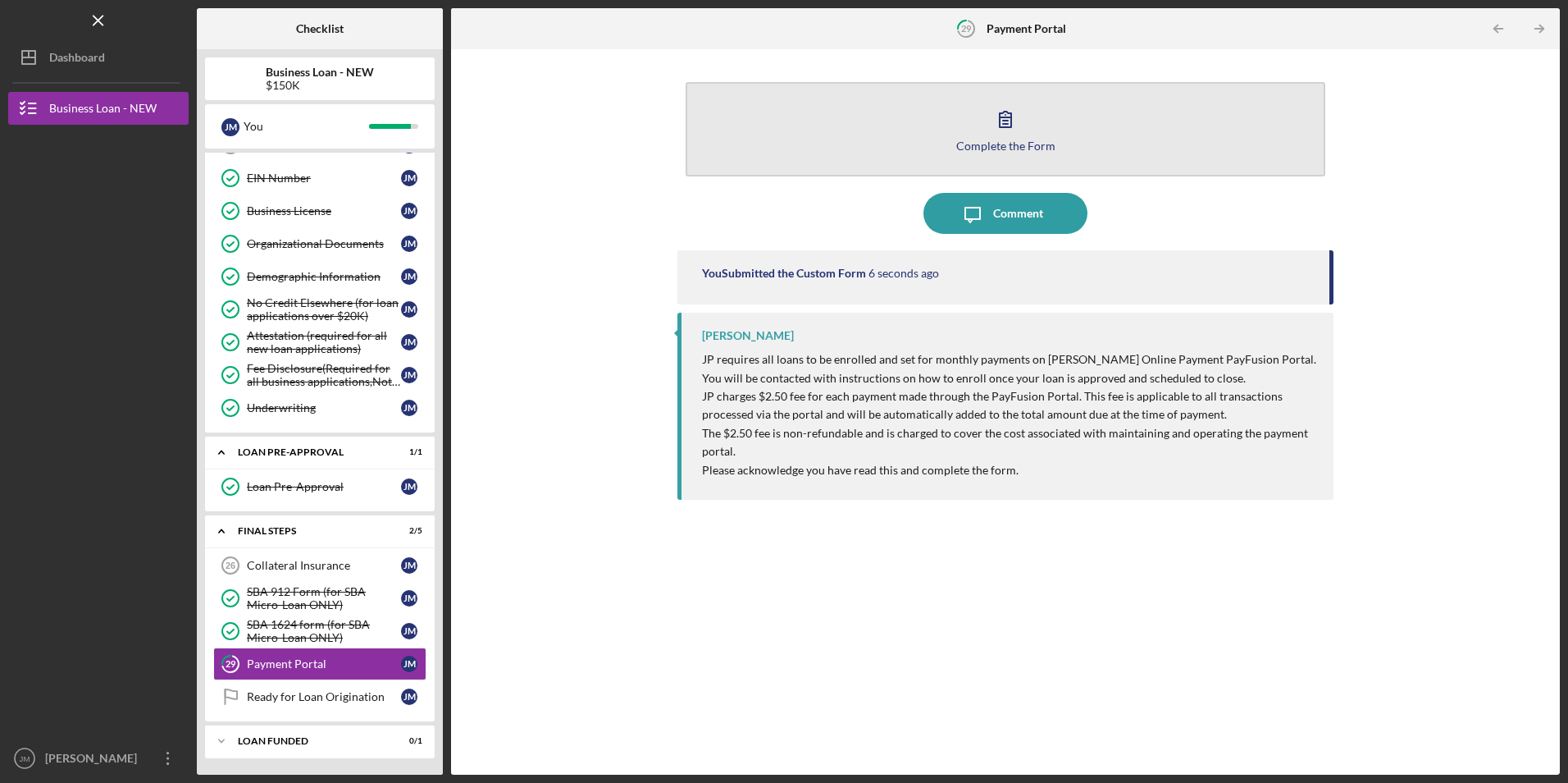
click at [1000, 118] on icon "button" at bounding box center [1006, 119] width 12 height 16
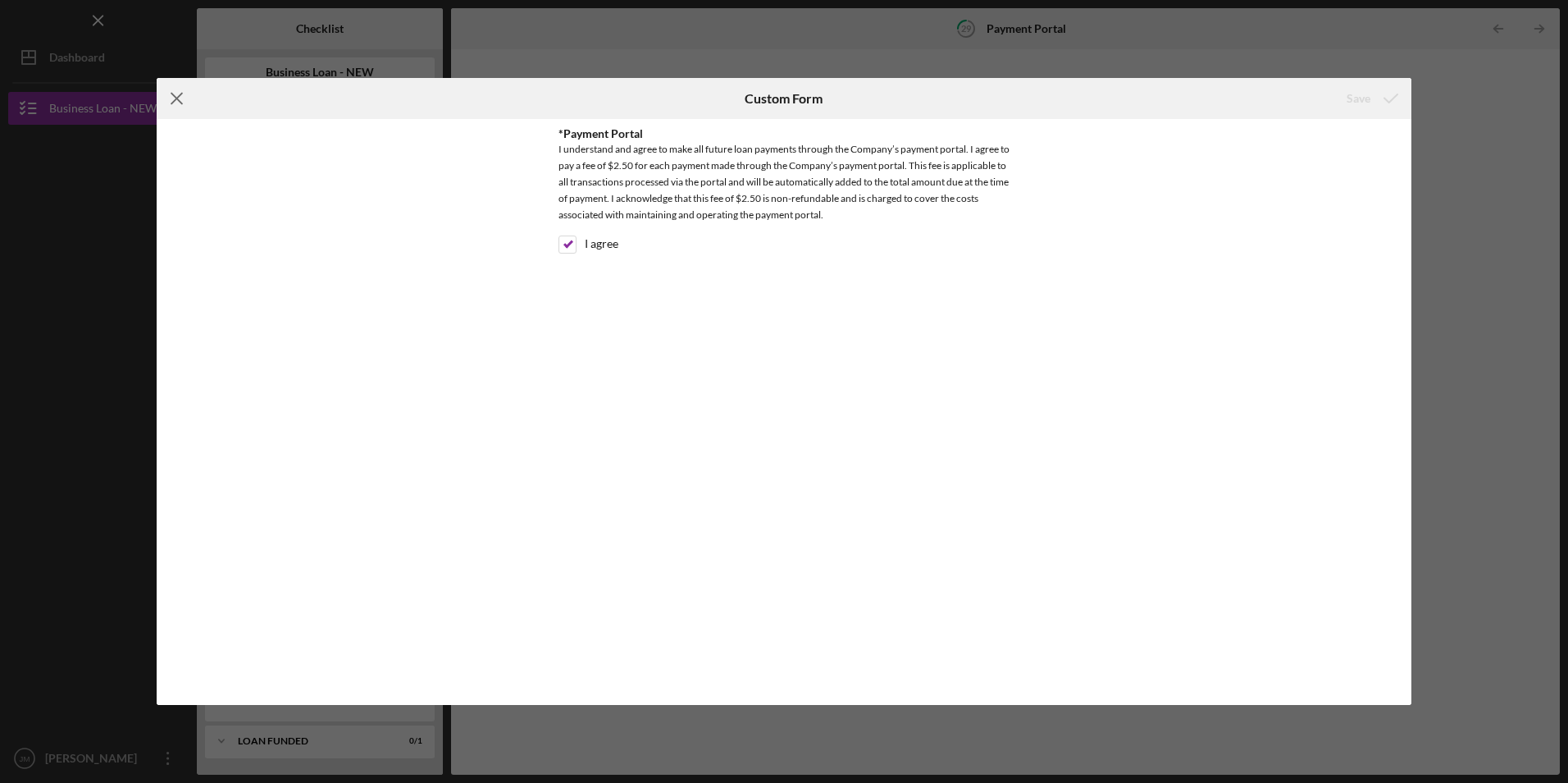
click at [171, 95] on icon "Icon/Menu Close" at bounding box center [177, 98] width 41 height 41
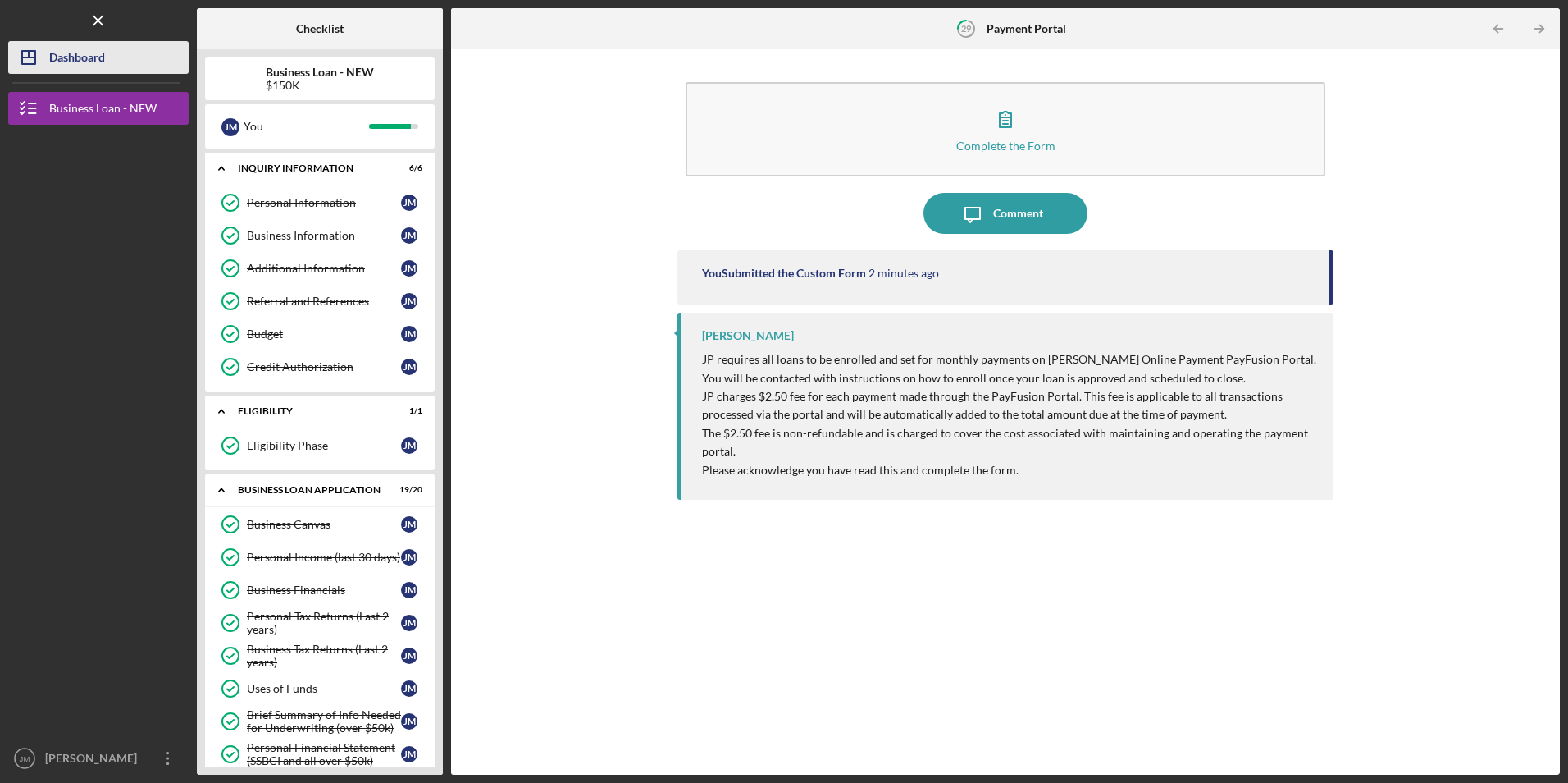
click at [23, 57] on line "button" at bounding box center [29, 57] width 13 height 0
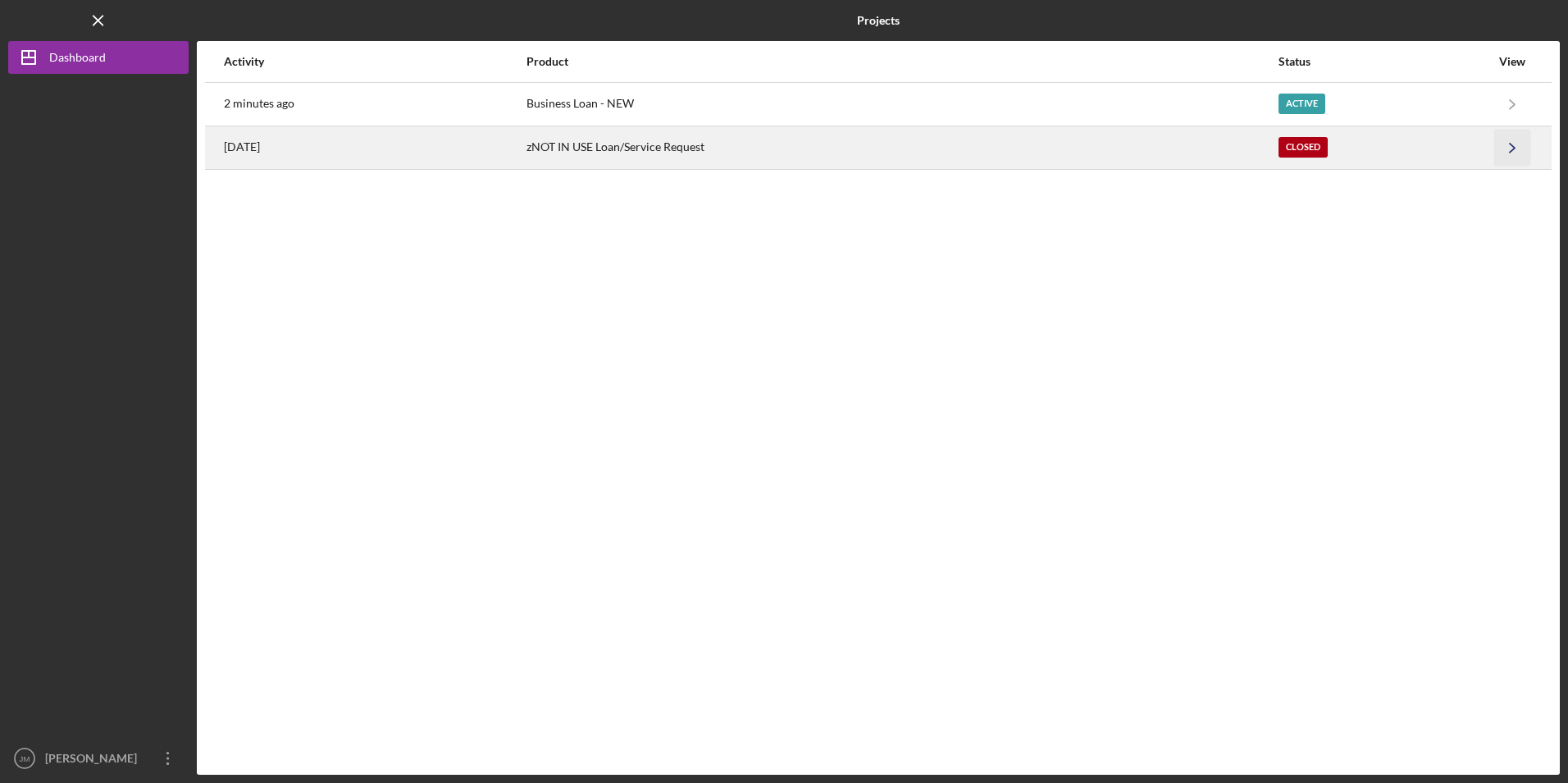
click at [1513, 146] on icon "Icon/Navigate" at bounding box center [1513, 147] width 37 height 37
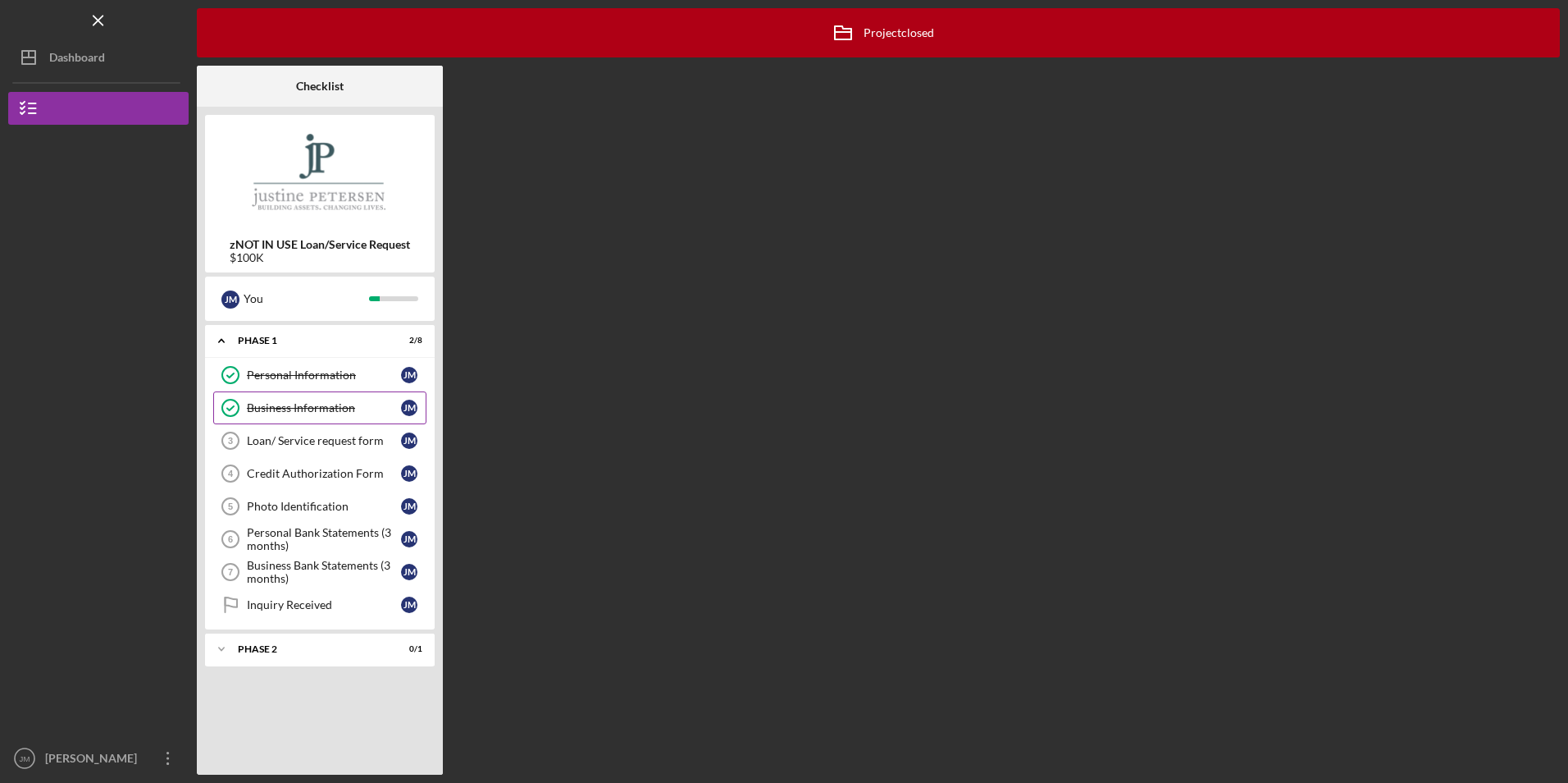
click at [341, 405] on div "Business Information" at bounding box center [324, 408] width 154 height 13
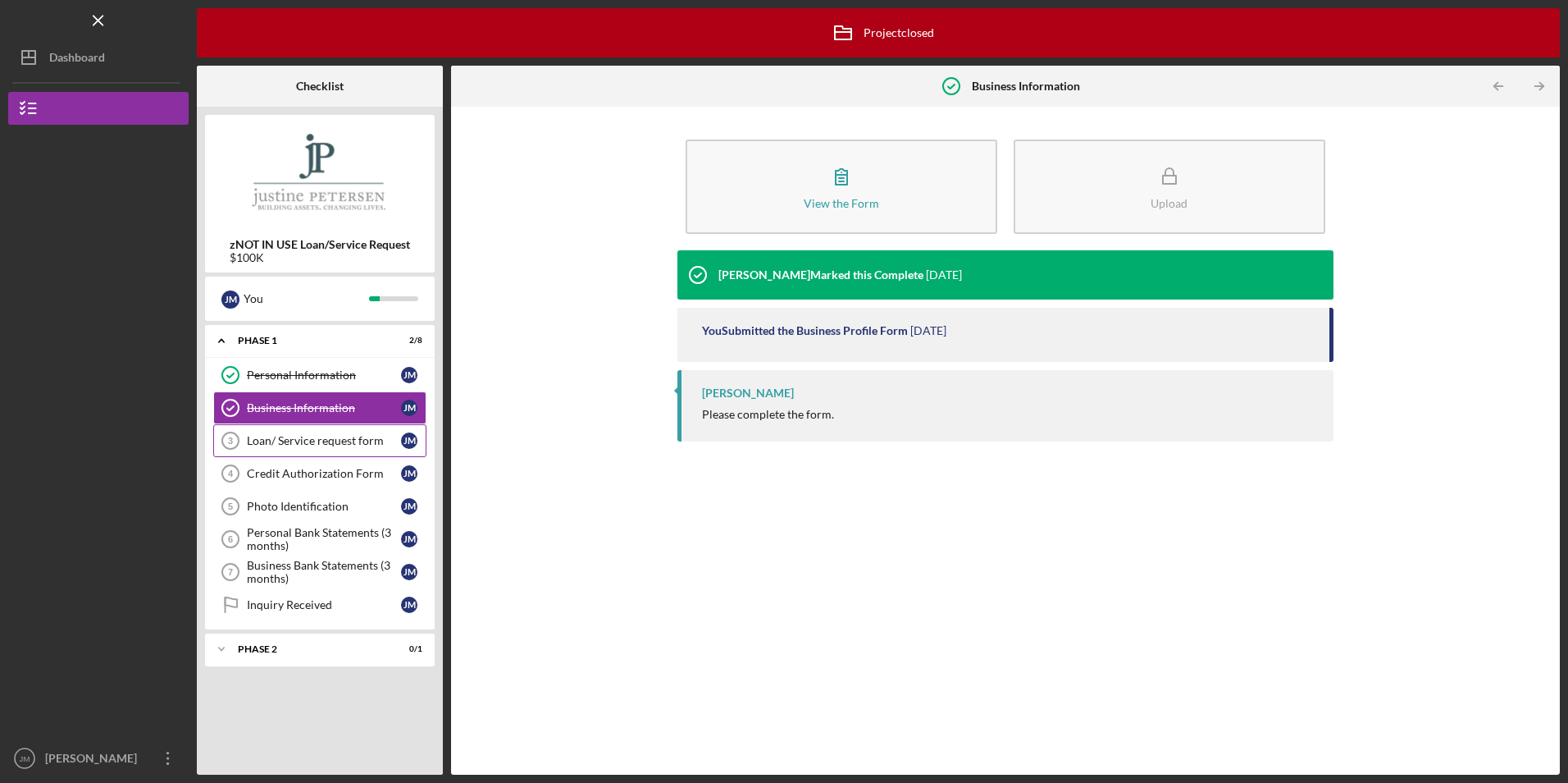
click at [324, 443] on div "Loan/ Service request form" at bounding box center [324, 441] width 154 height 13
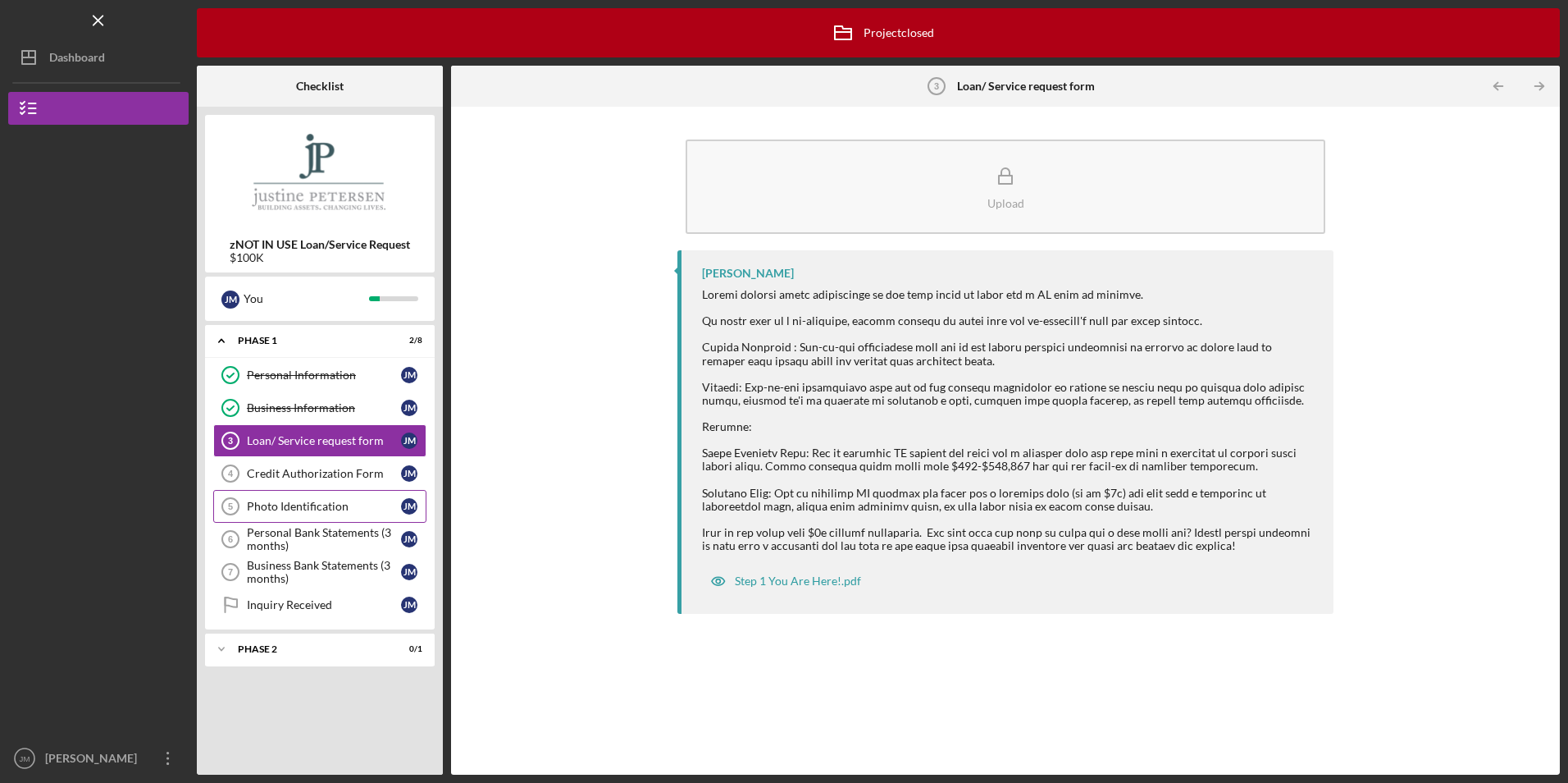
click at [320, 507] on div "Photo Identification" at bounding box center [324, 506] width 154 height 13
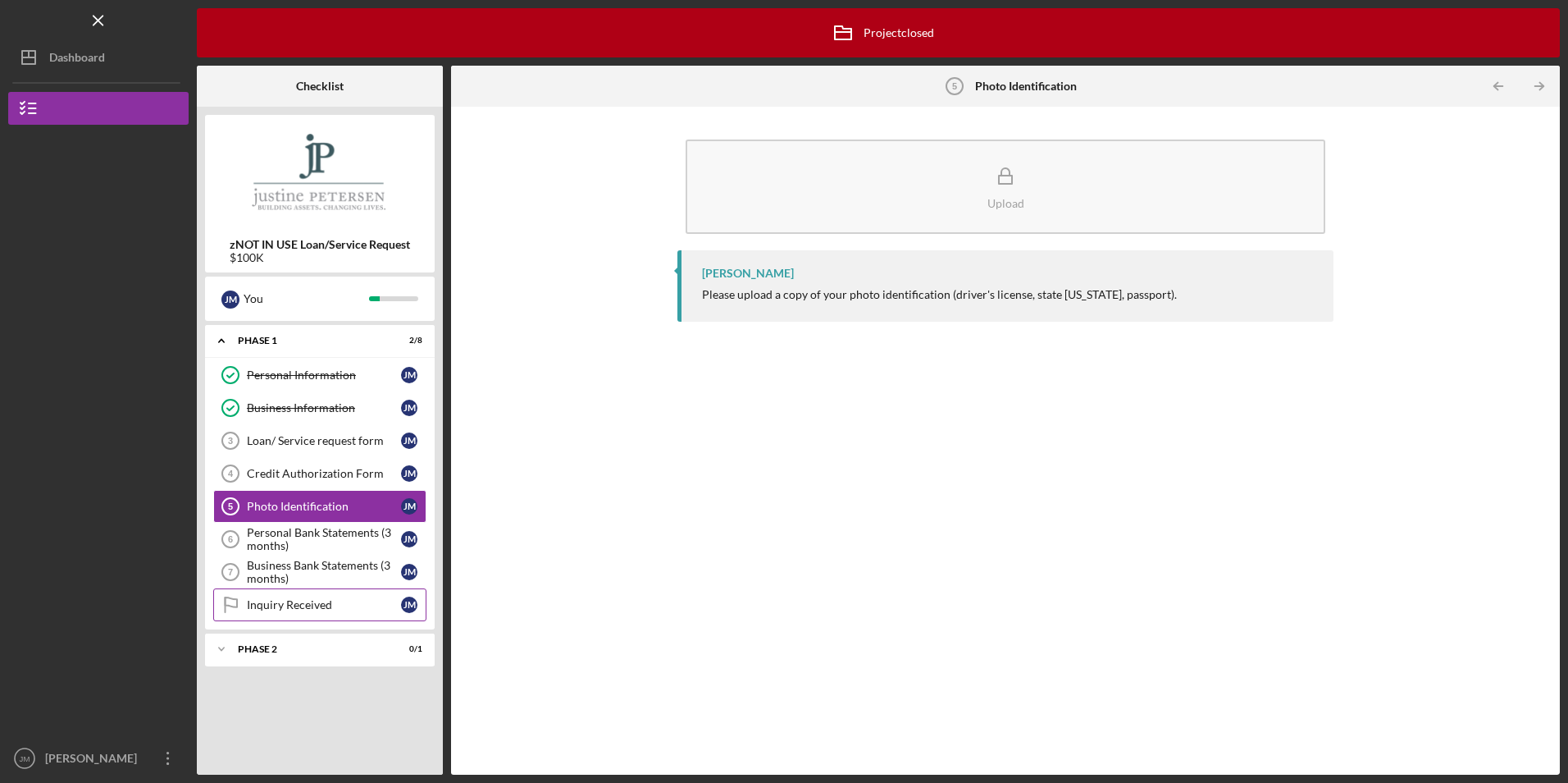
click at [279, 603] on div "Inquiry Received" at bounding box center [324, 605] width 154 height 13
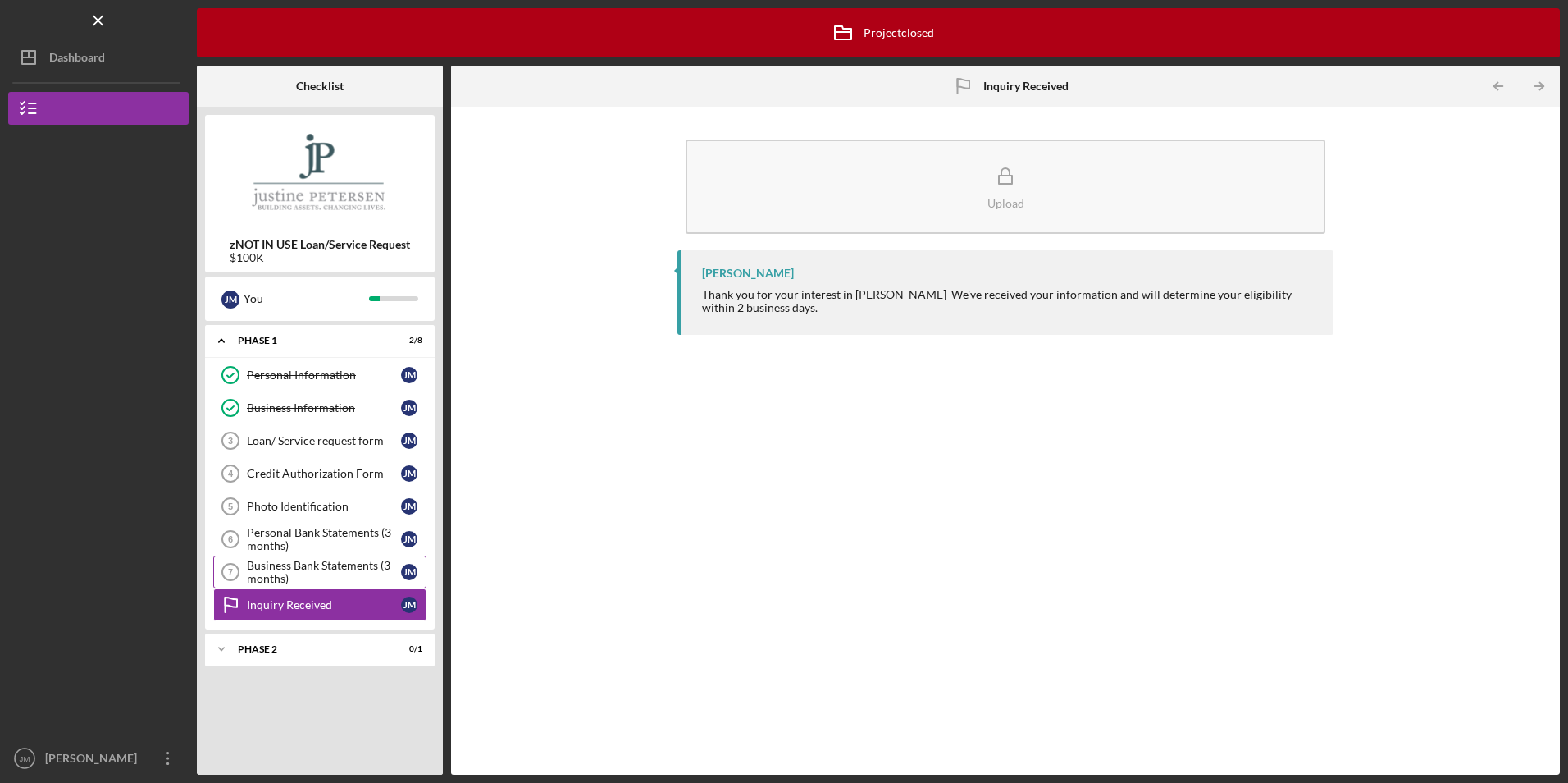
click at [297, 566] on div "Business Bank Statements (3 months)" at bounding box center [324, 572] width 154 height 26
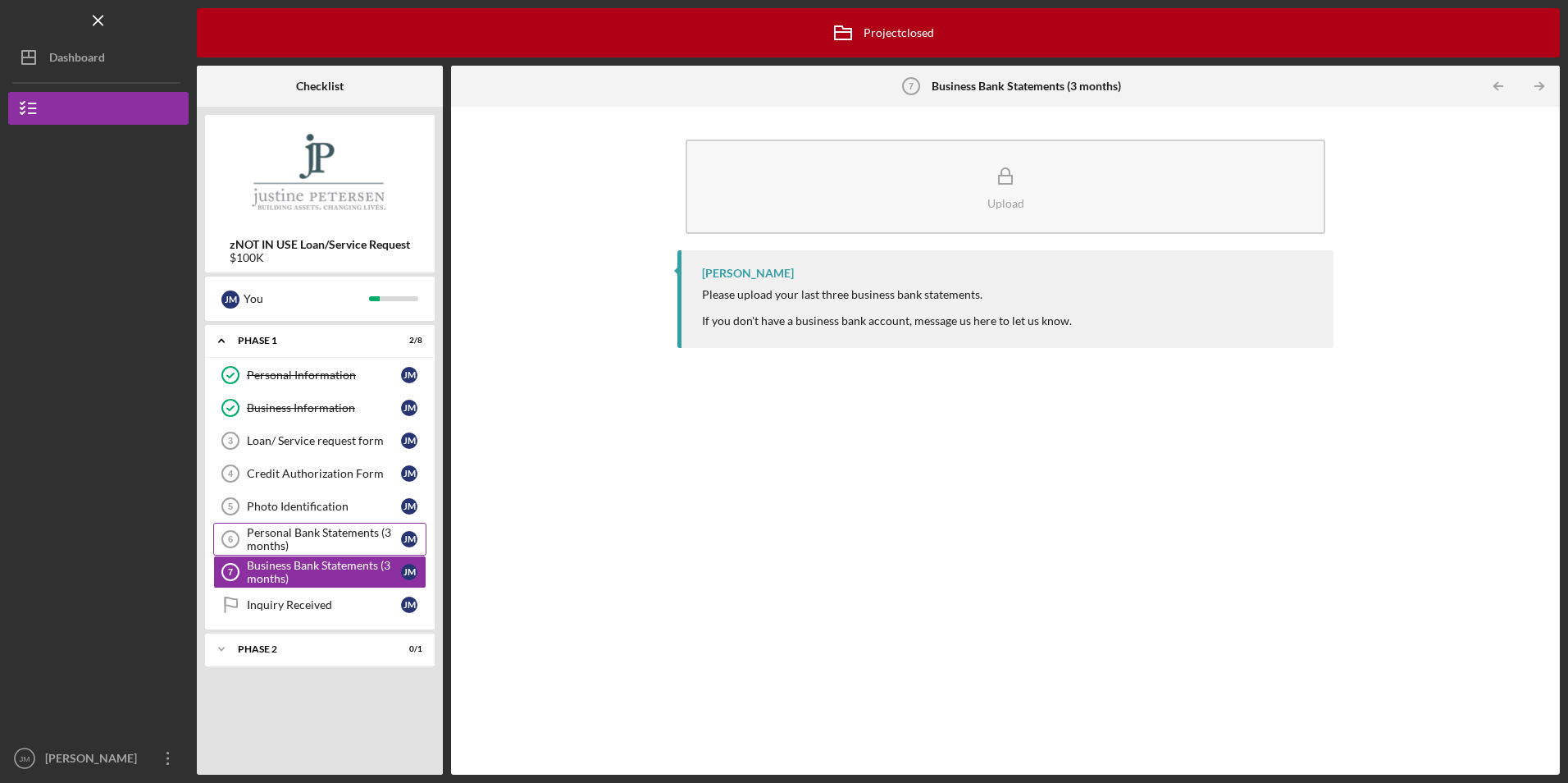
click at [317, 528] on div "Personal Bank Statements (3 months)" at bounding box center [324, 539] width 154 height 26
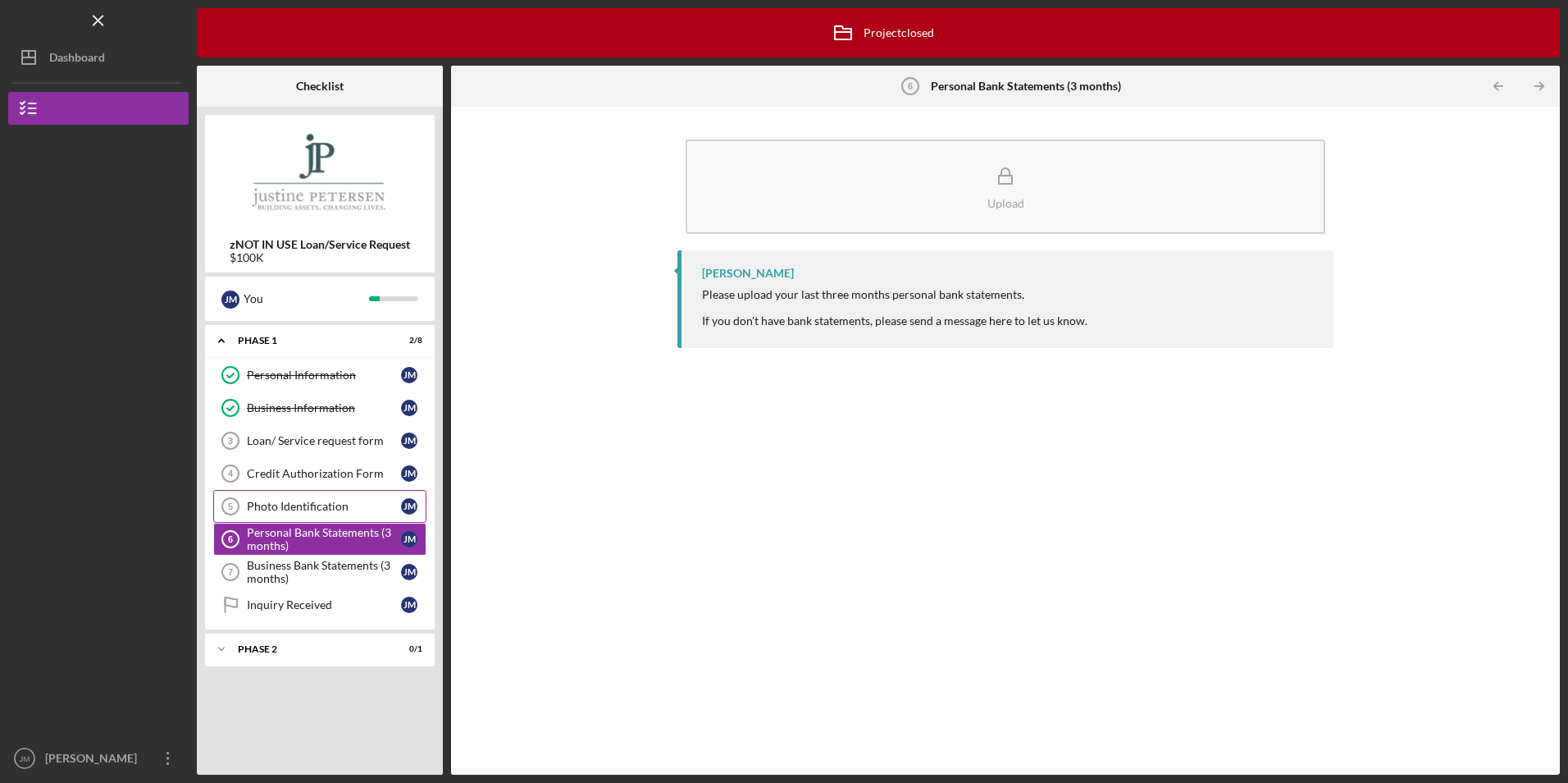
click at [312, 508] on div "Photo Identification" at bounding box center [324, 506] width 154 height 13
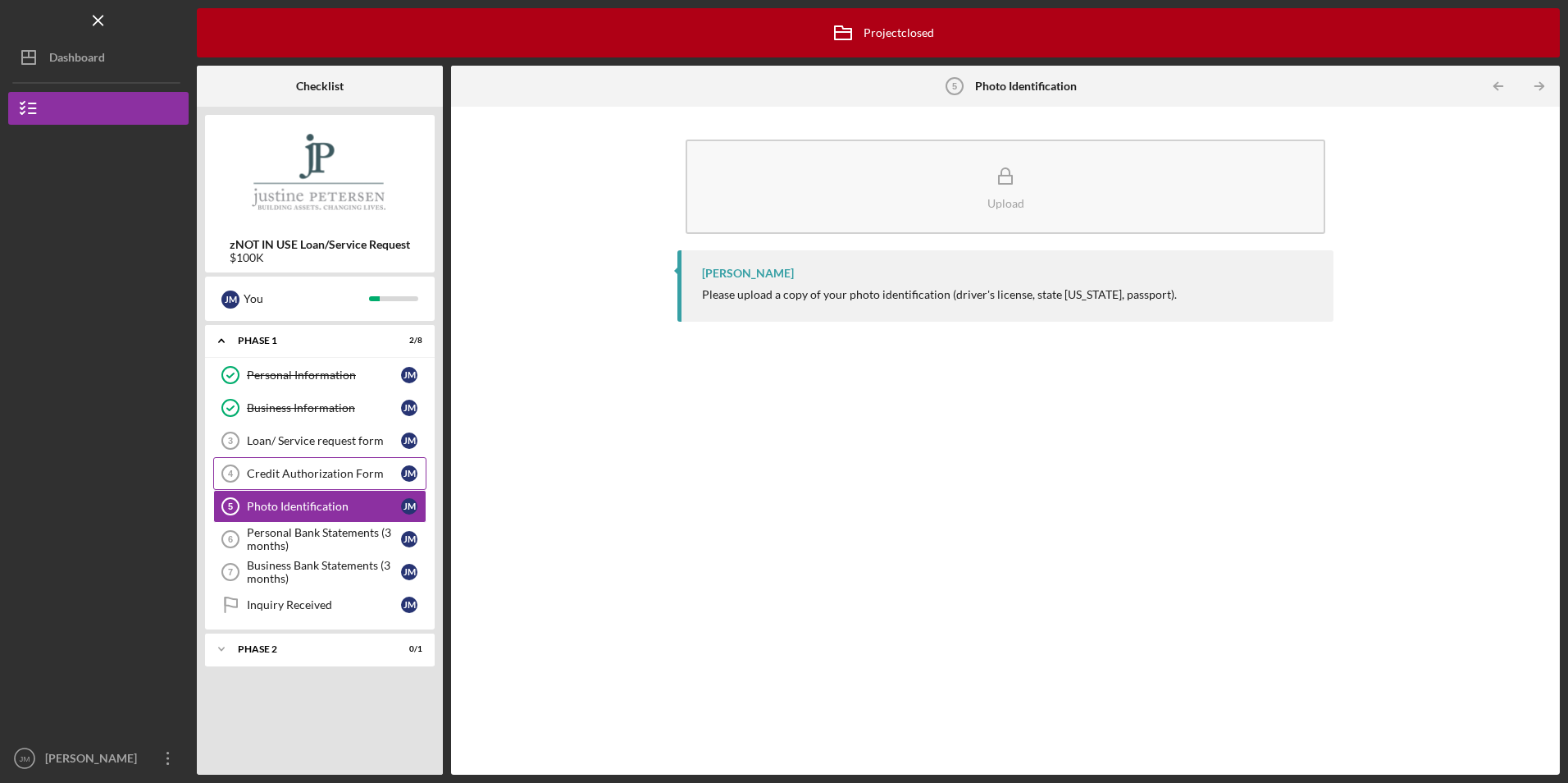
click at [319, 476] on div "Credit Authorization Form" at bounding box center [324, 473] width 154 height 13
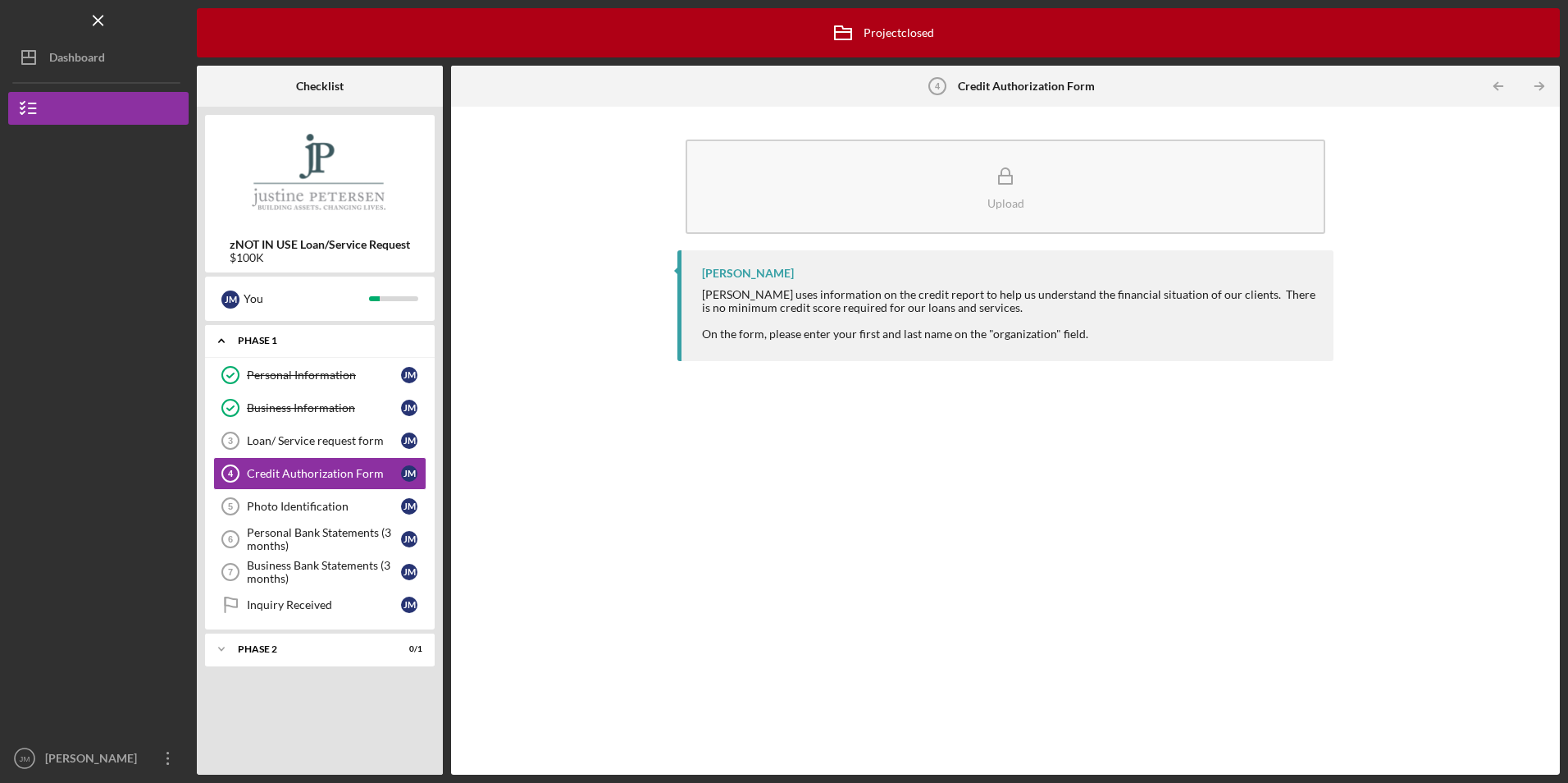
click at [257, 339] on div "Phase 1" at bounding box center [326, 341] width 176 height 10
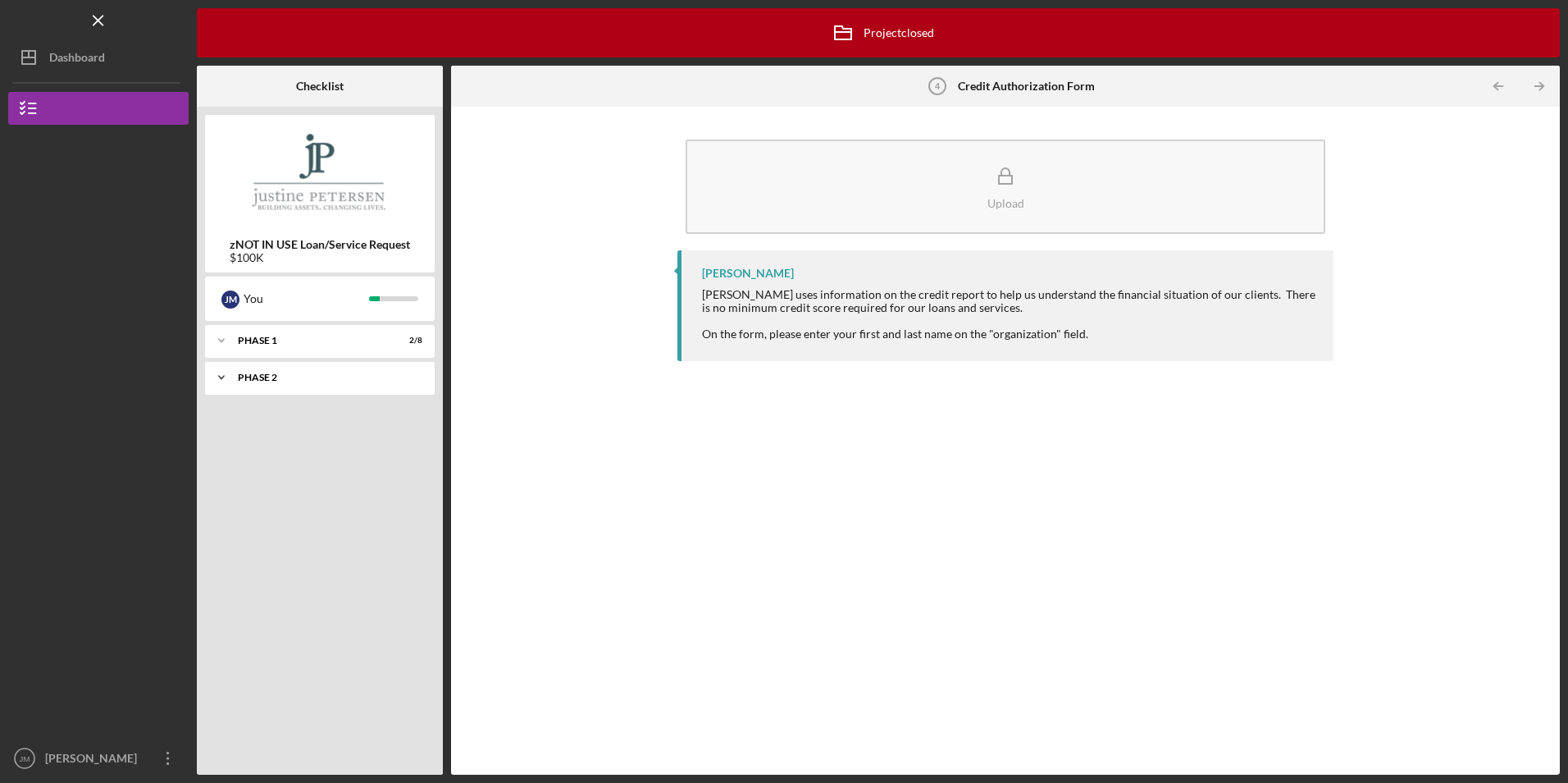
click at [274, 373] on div "Phase 2" at bounding box center [326, 378] width 176 height 10
click at [286, 415] on div "Eligibility Phase" at bounding box center [324, 412] width 154 height 13
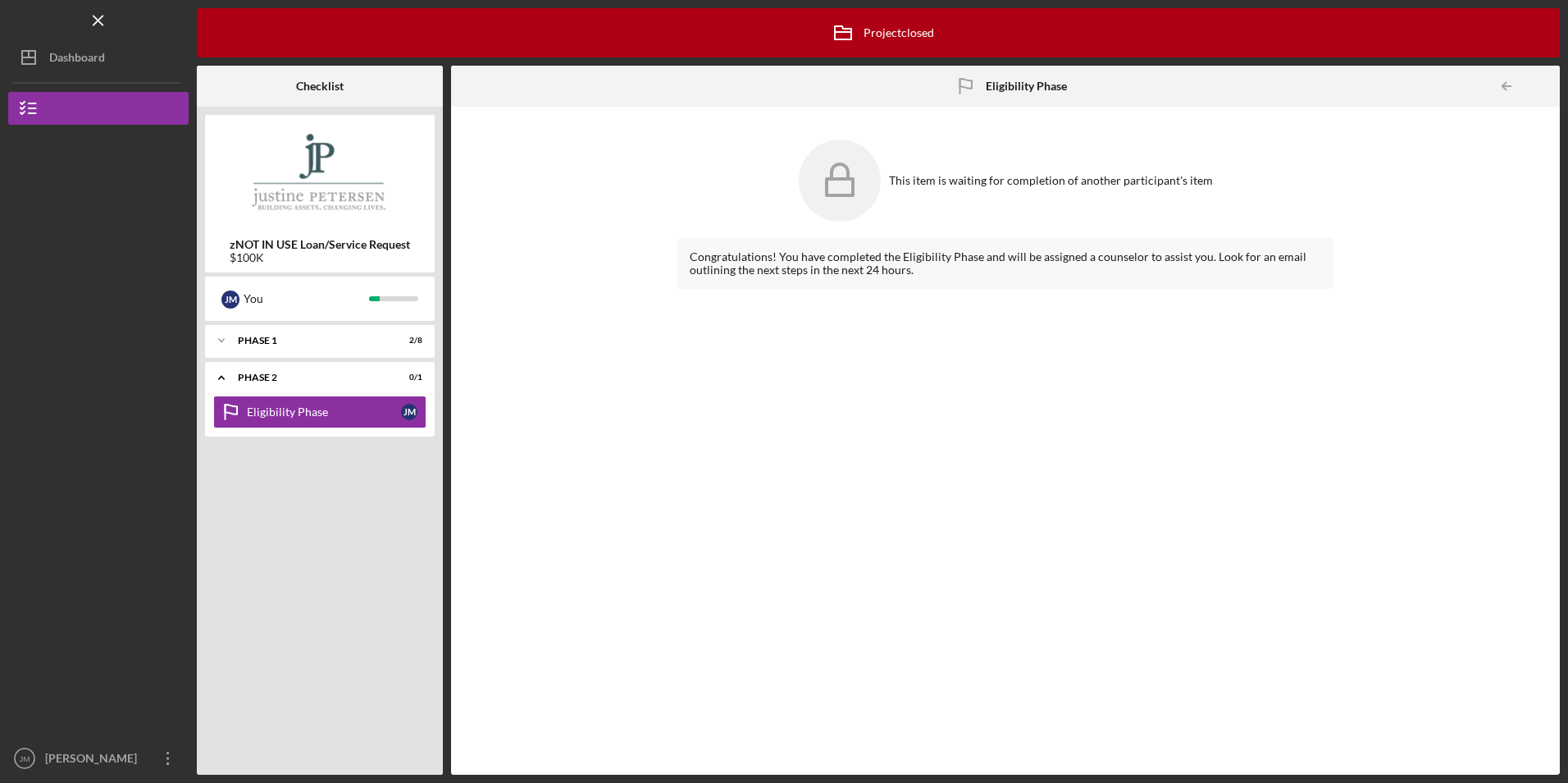
click at [527, 237] on div "This item is waiting for completion of another participant's item Congratulatio…" at bounding box center [1005, 441] width 1092 height 651
click at [29, 108] on line "button" at bounding box center [32, 108] width 8 height 0
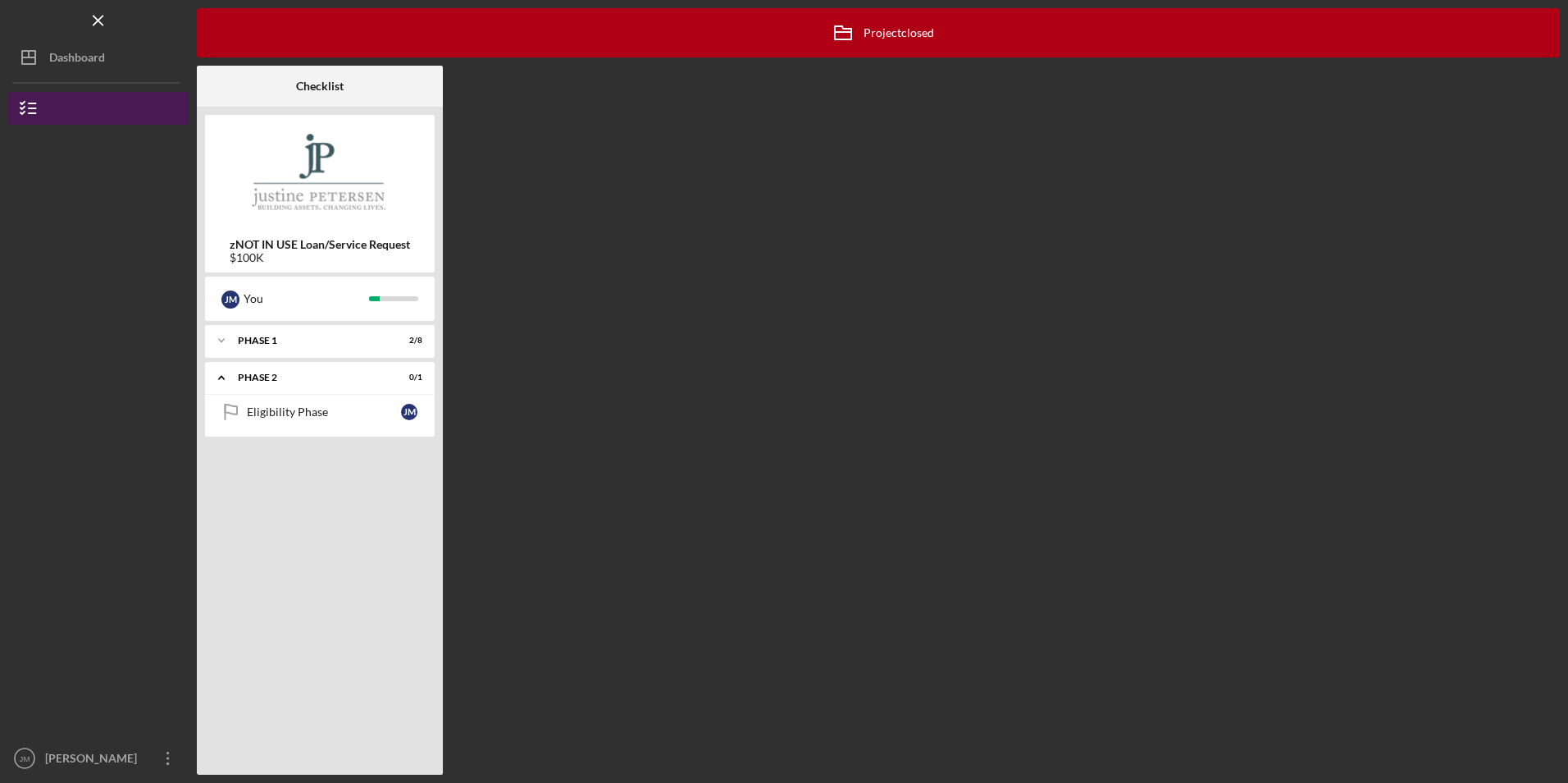
click at [26, 107] on icon "button" at bounding box center [29, 108] width 41 height 41
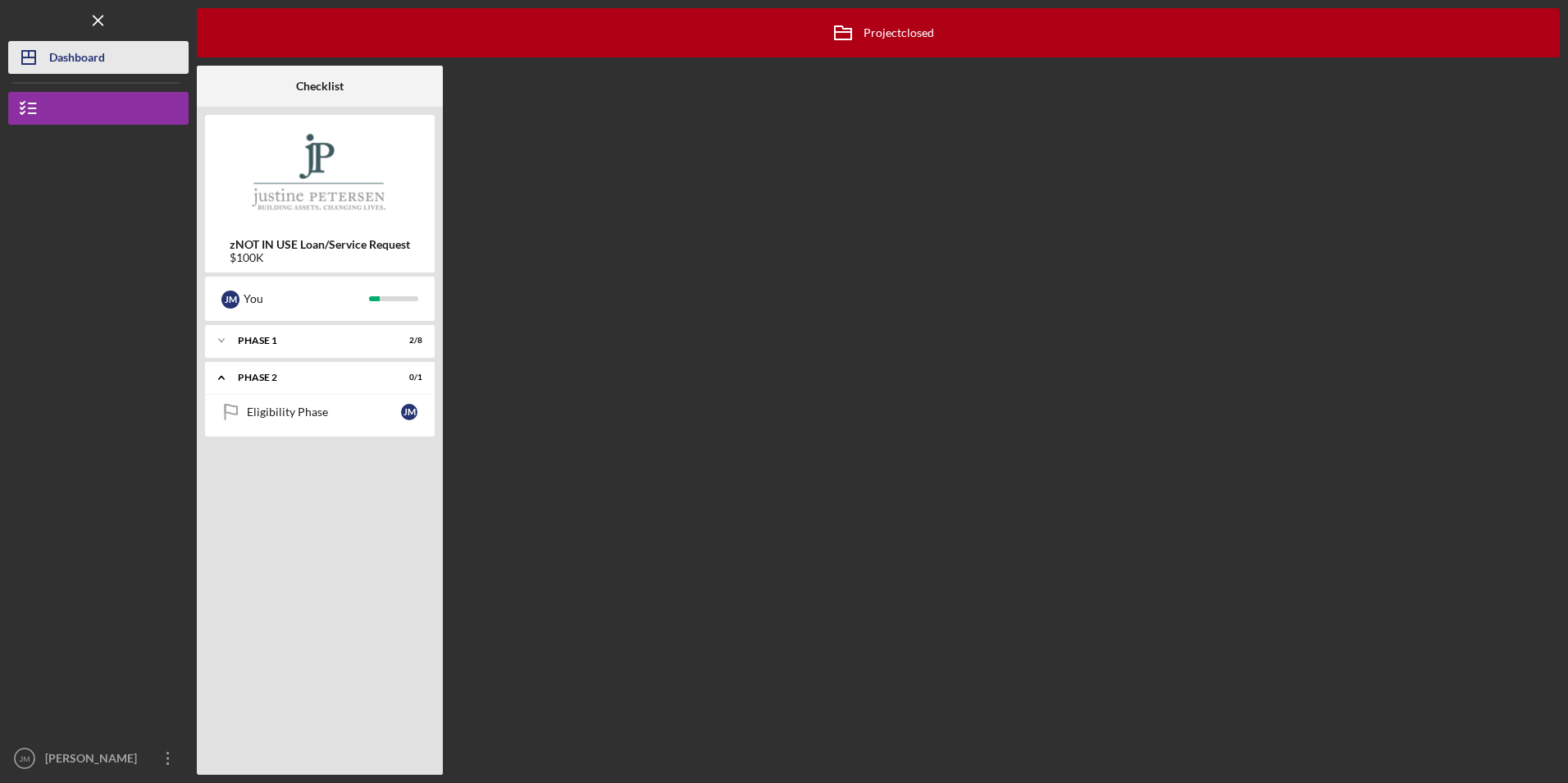
click at [35, 56] on polygon "button" at bounding box center [29, 58] width 13 height 13
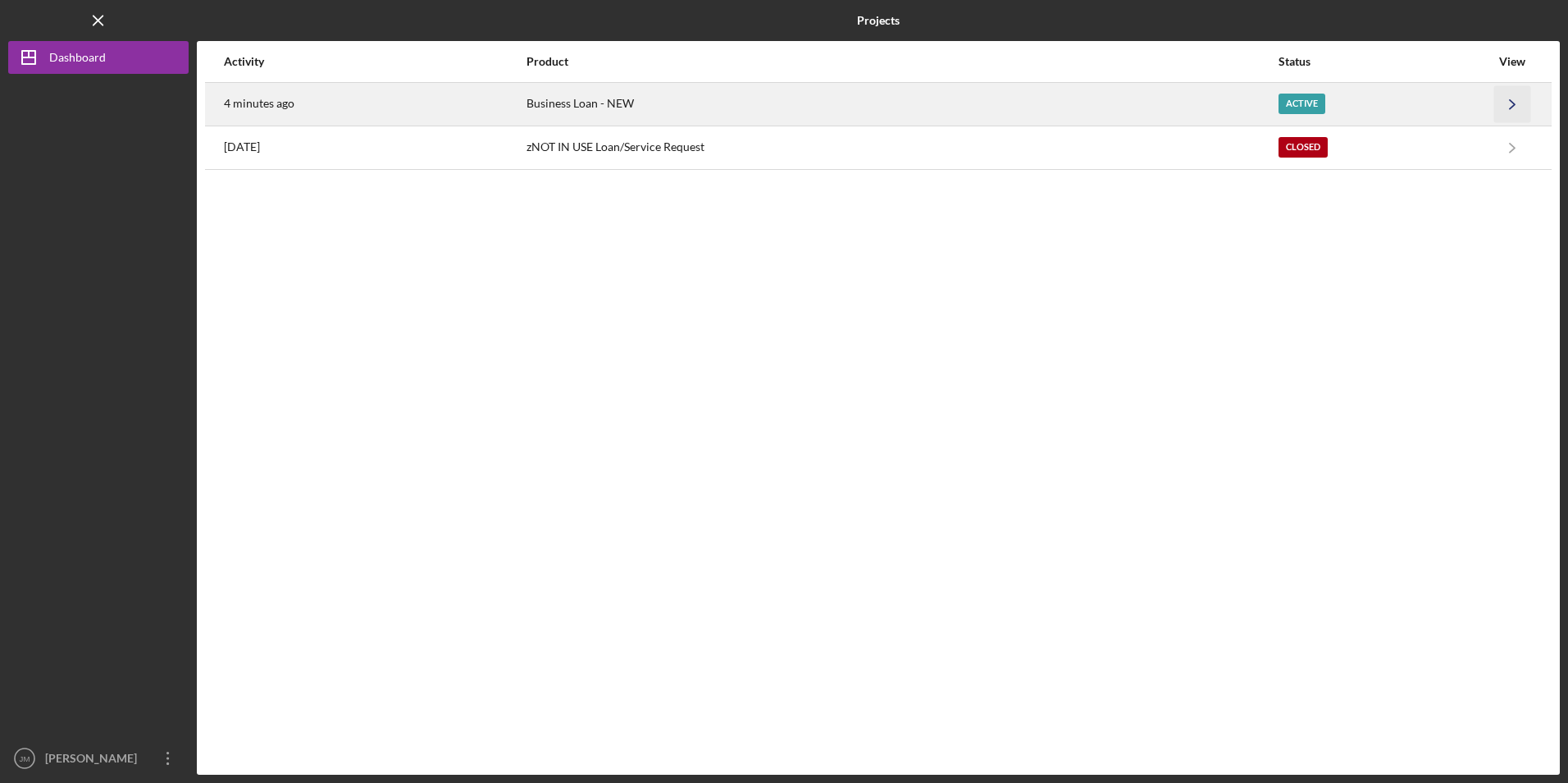
click at [1513, 100] on icon "Icon/Navigate" at bounding box center [1513, 104] width 37 height 37
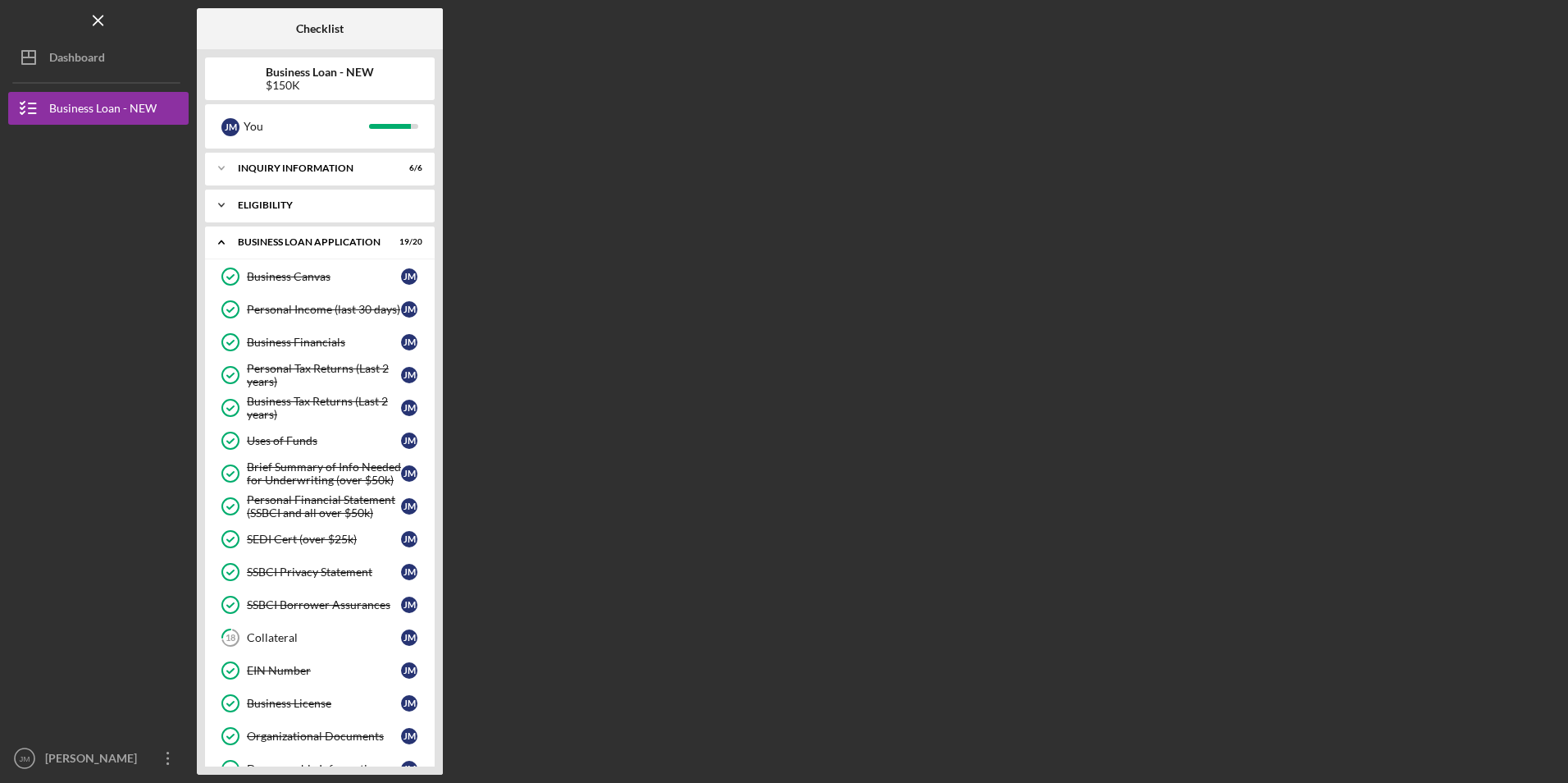
click at [258, 201] on div "ELIGIBILITY" at bounding box center [326, 206] width 176 height 10
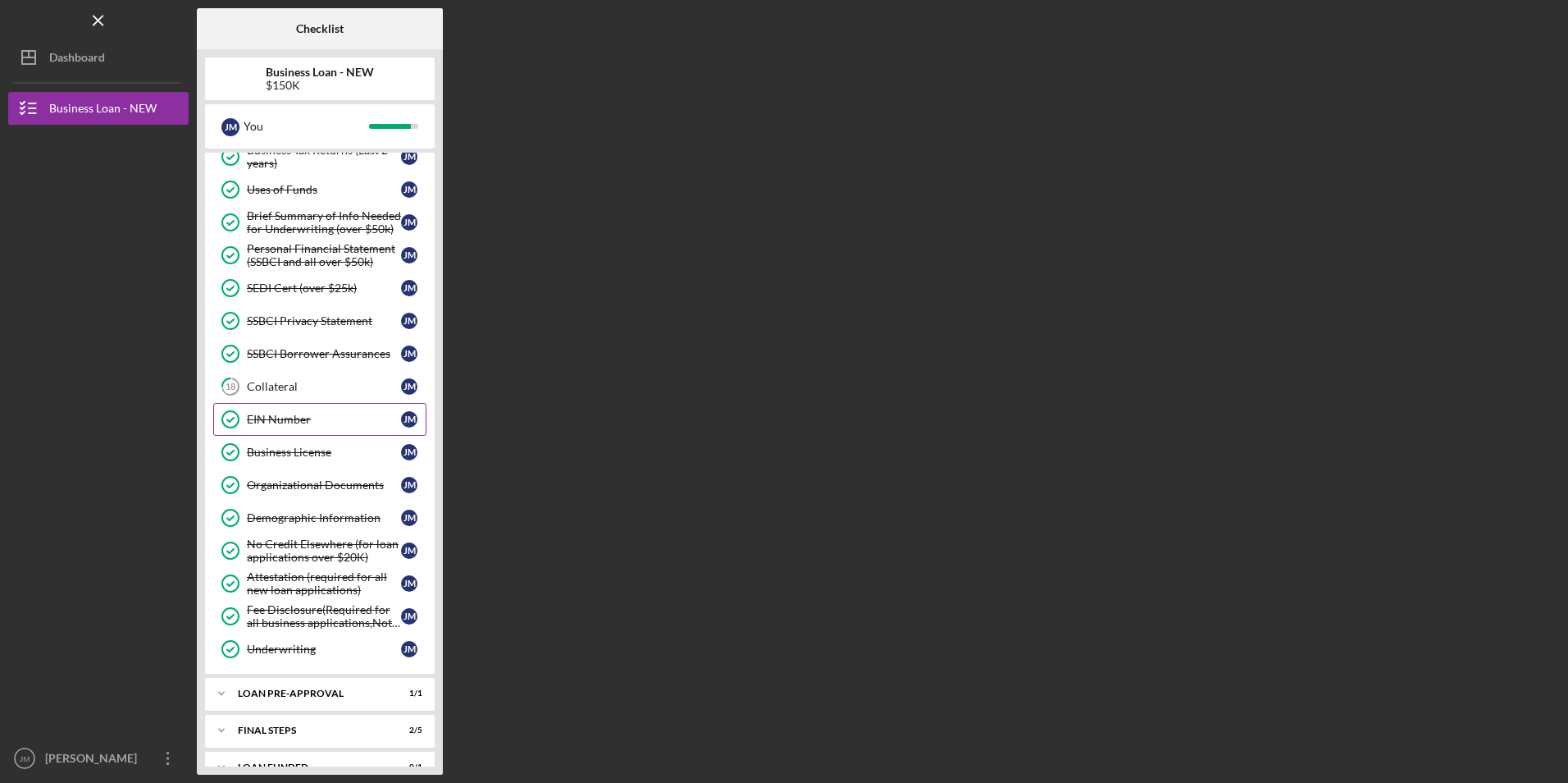
scroll to position [319, 0]
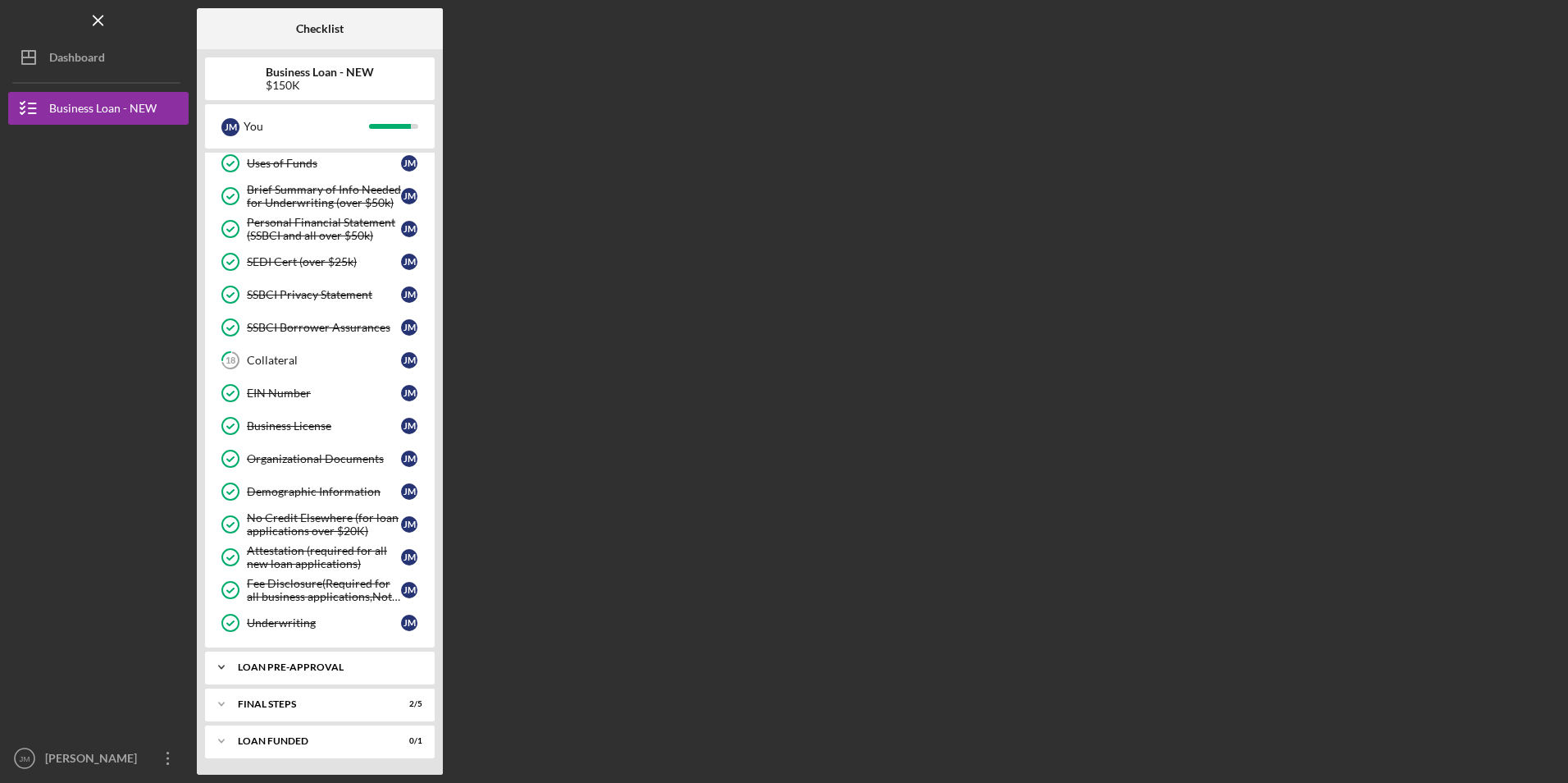
drag, startPoint x: 283, startPoint y: 664, endPoint x: 274, endPoint y: 660, distance: 9.8
click at [280, 663] on div "LOAN PRE-APPROVAL" at bounding box center [326, 667] width 176 height 10
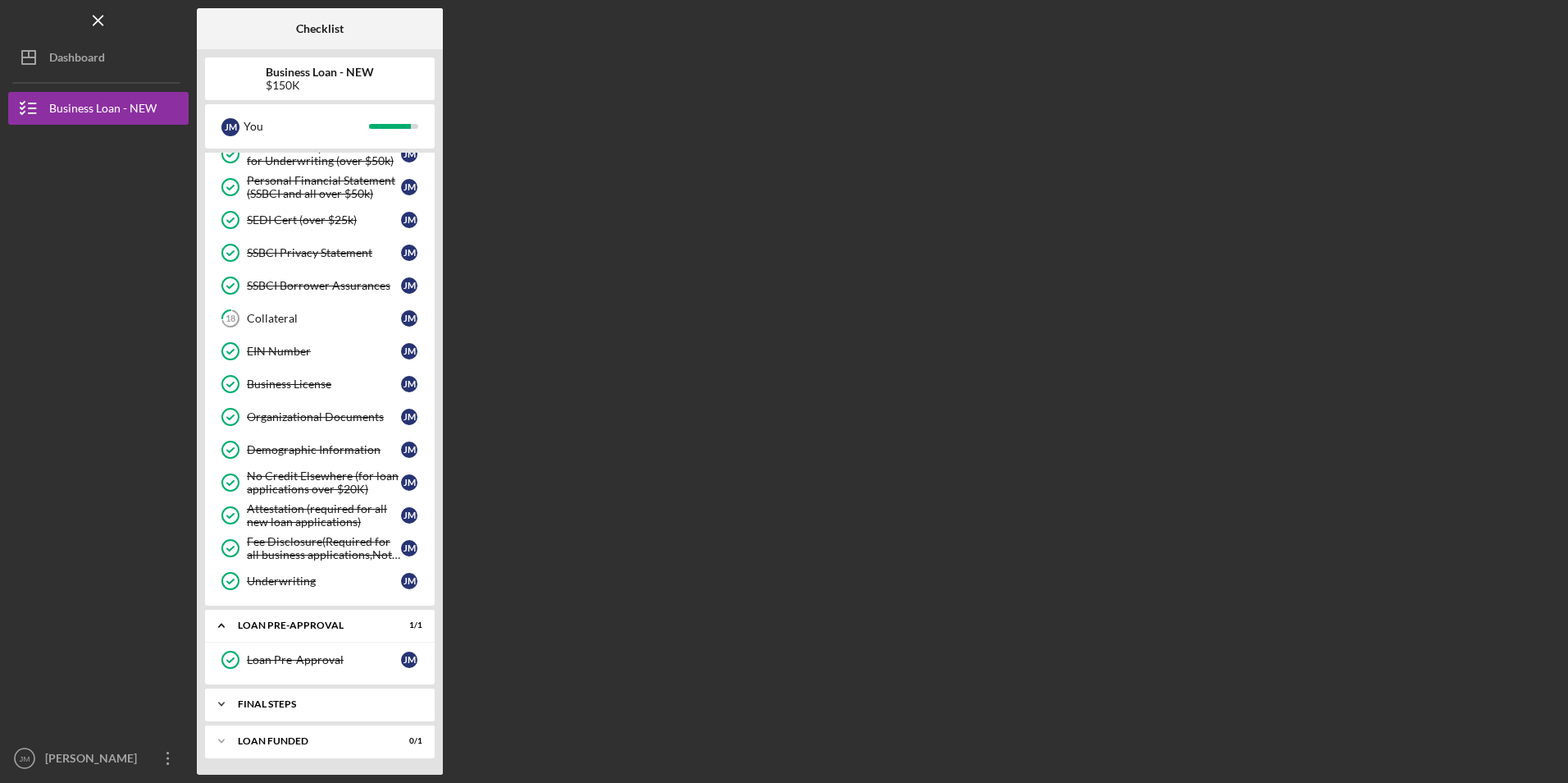
click at [293, 707] on div "Icon/Expander FINAL STEPS 2 / 5" at bounding box center [320, 703] width 230 height 33
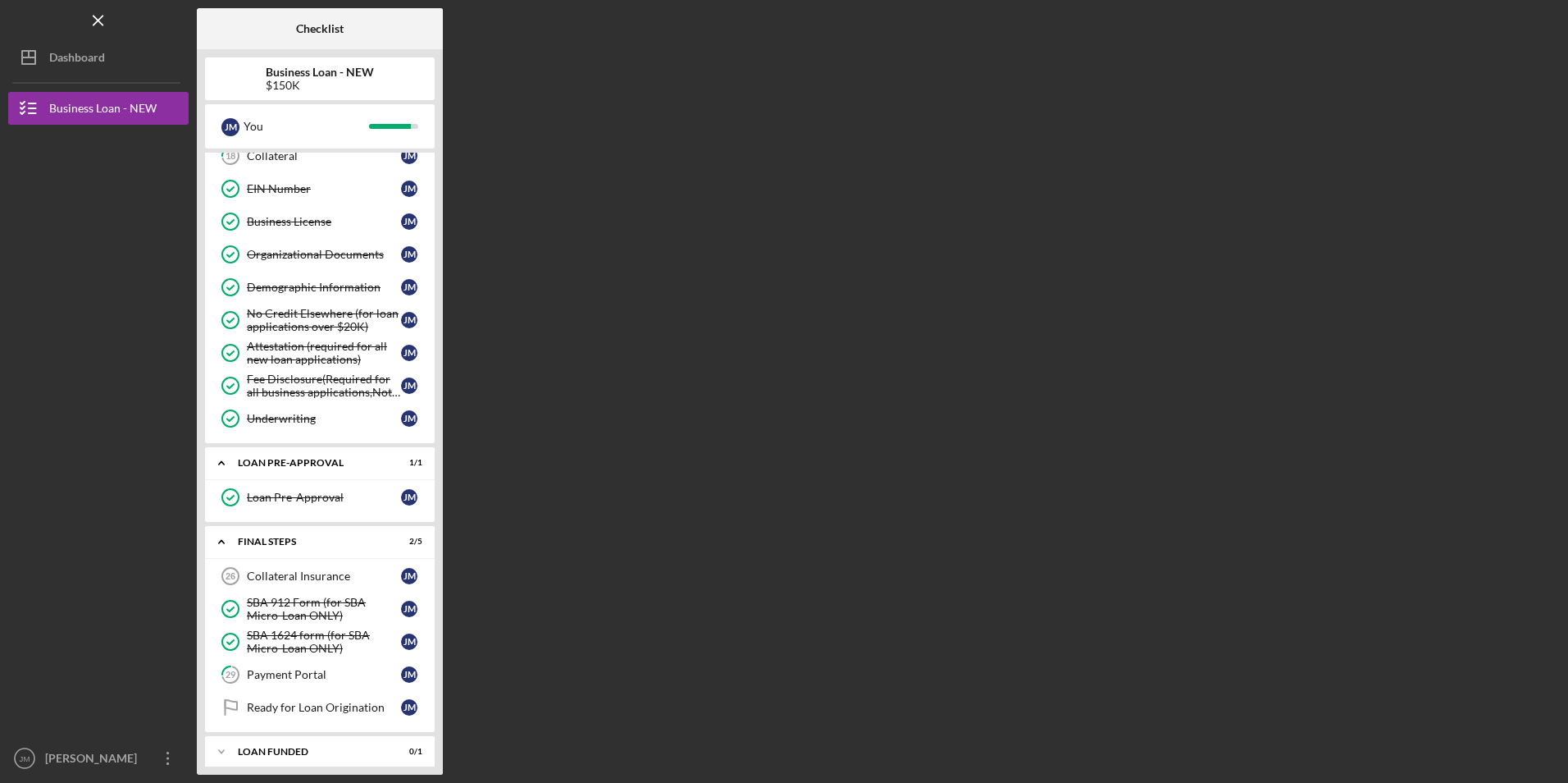
scroll to position [525, 0]
